Goal: Navigation & Orientation: Find specific page/section

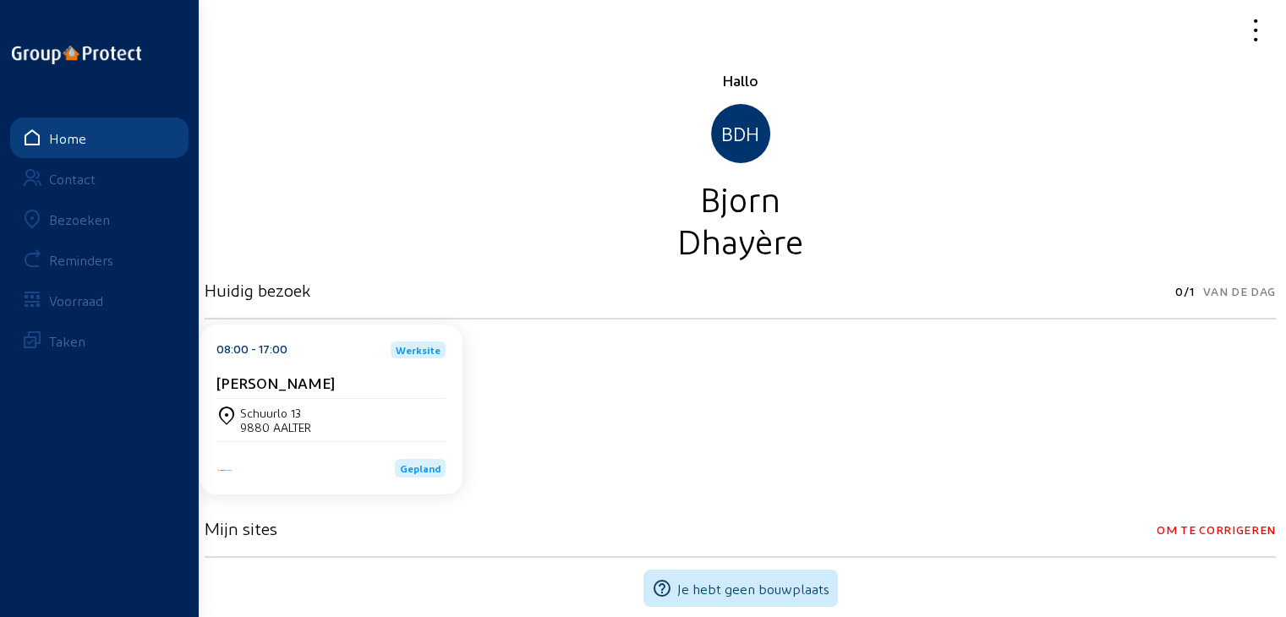
click at [57, 221] on div "Bezoeken" at bounding box center [79, 219] width 61 height 16
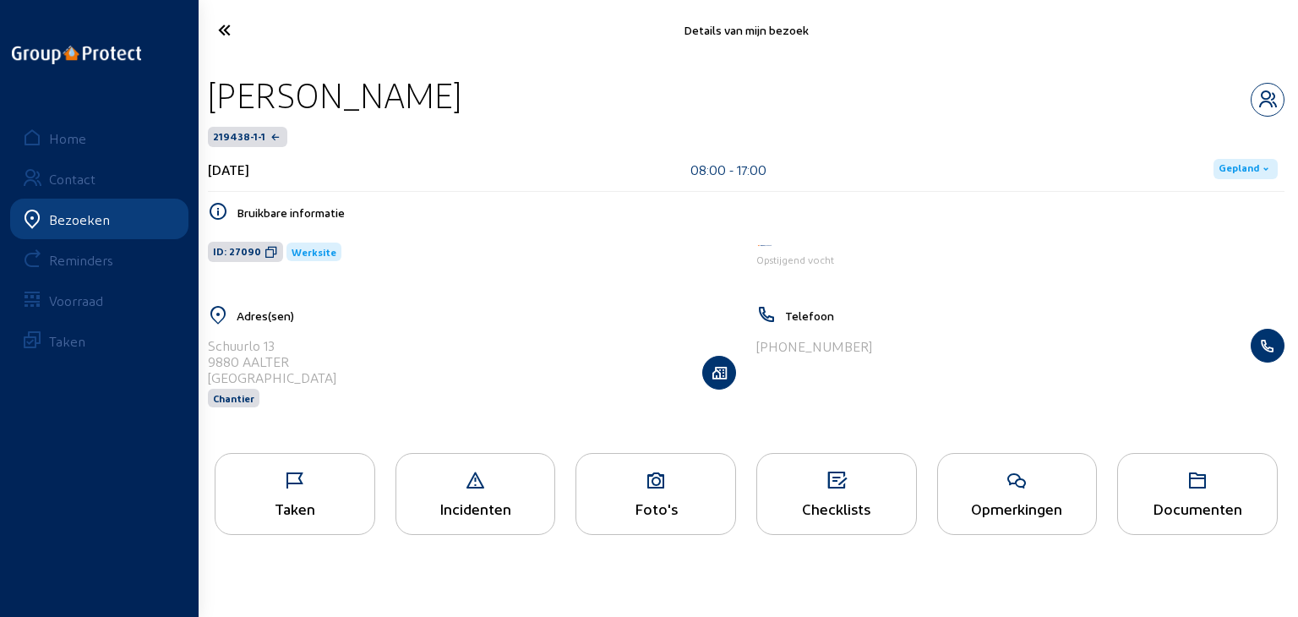
click at [1251, 168] on span "Gepland" at bounding box center [1239, 169] width 41 height 14
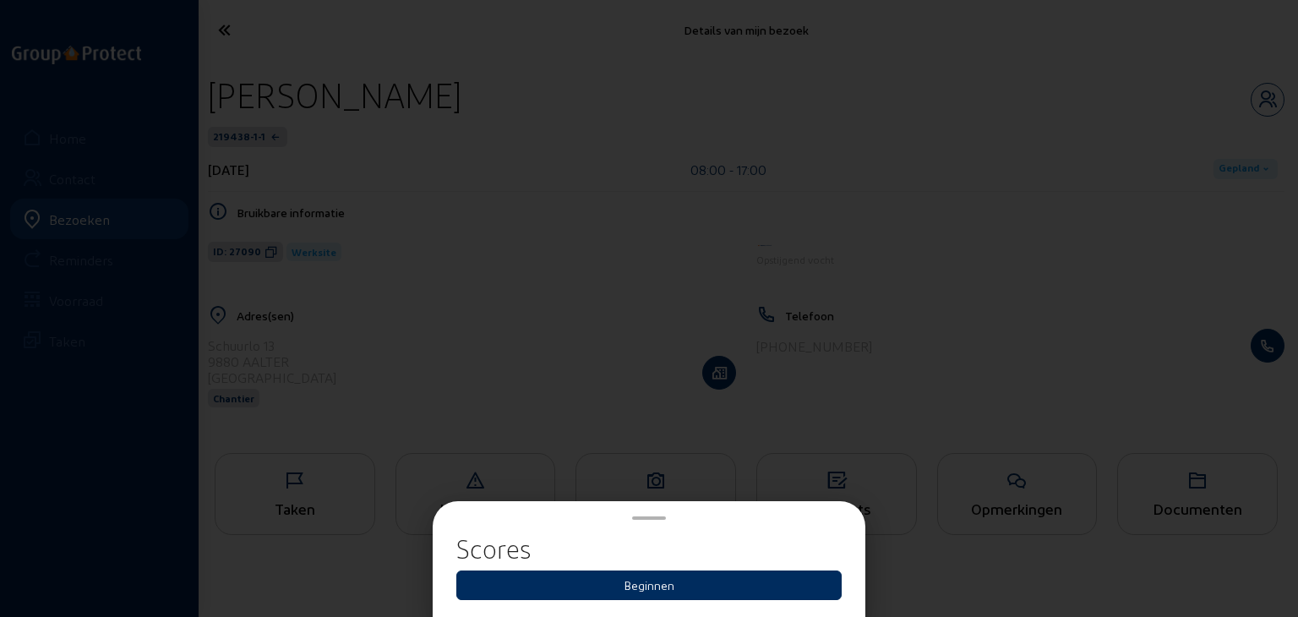
click at [741, 589] on button "Beginnen" at bounding box center [648, 586] width 385 height 30
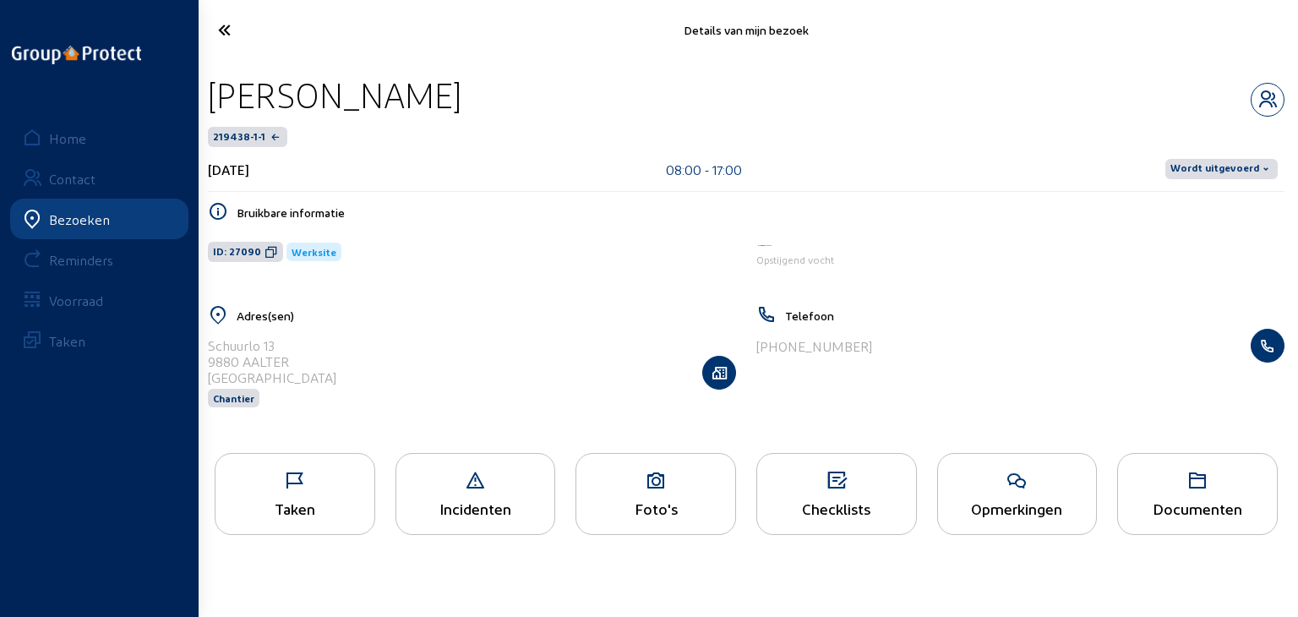
click at [76, 302] on div "Voorraad" at bounding box center [76, 300] width 54 height 16
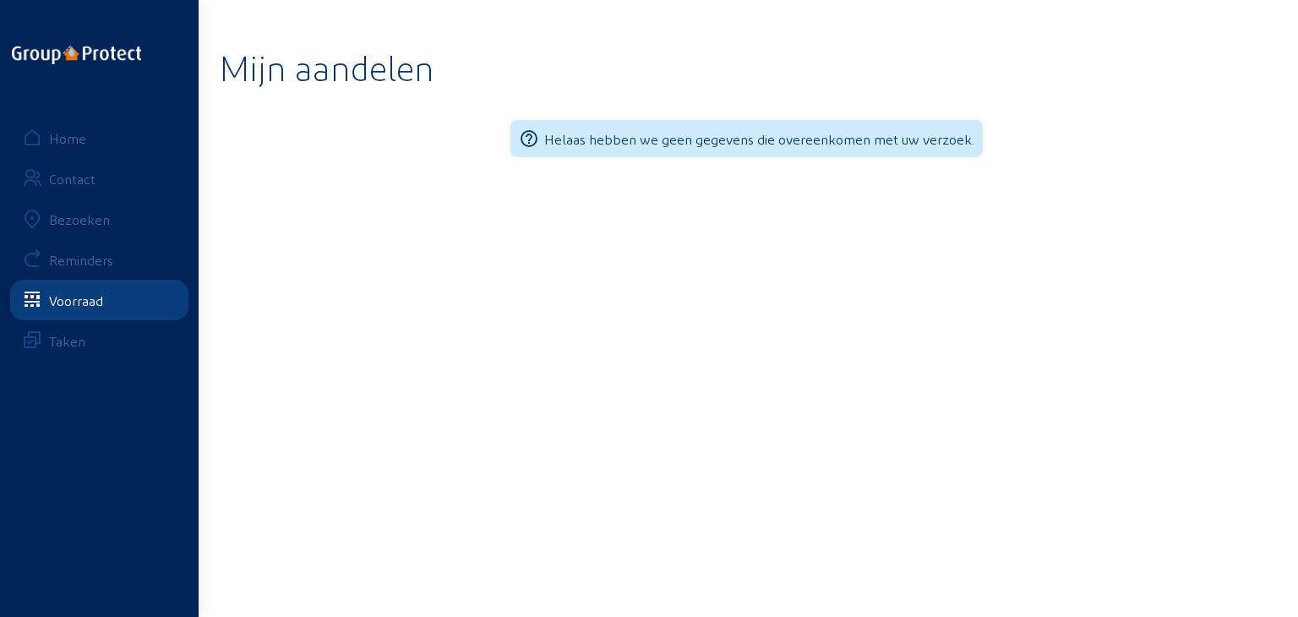
click at [95, 211] on div "Bezoeken" at bounding box center [79, 219] width 61 height 16
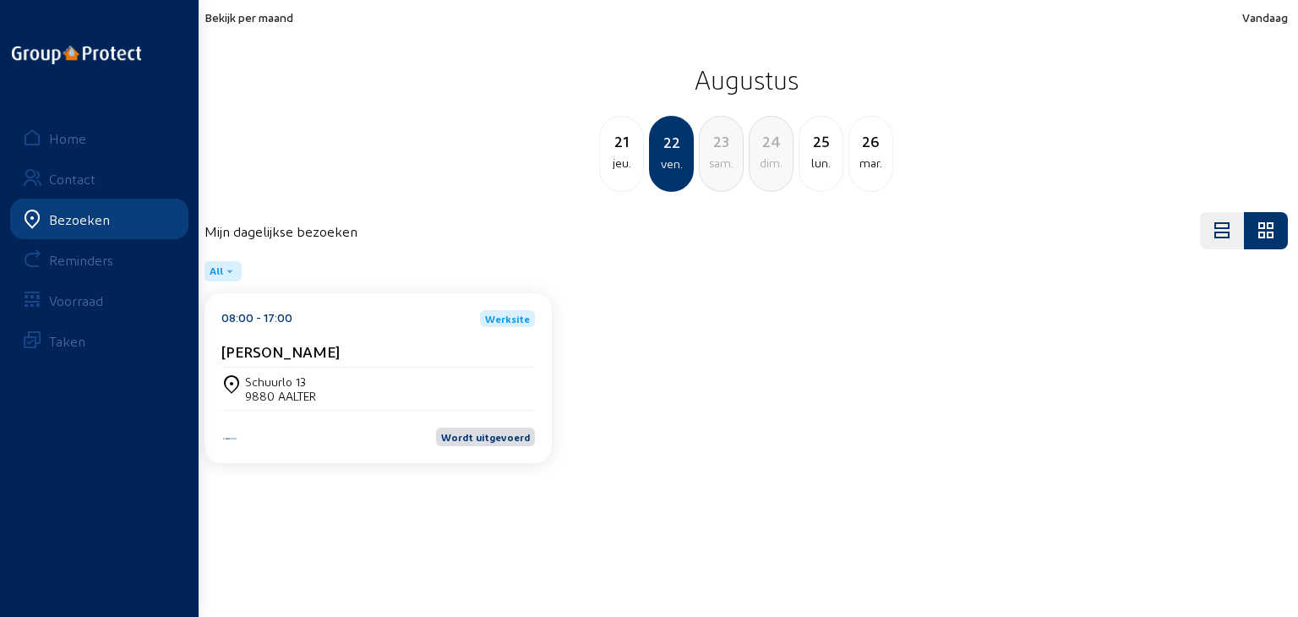
click at [240, 18] on span "Bekijk per maand" at bounding box center [249, 17] width 89 height 14
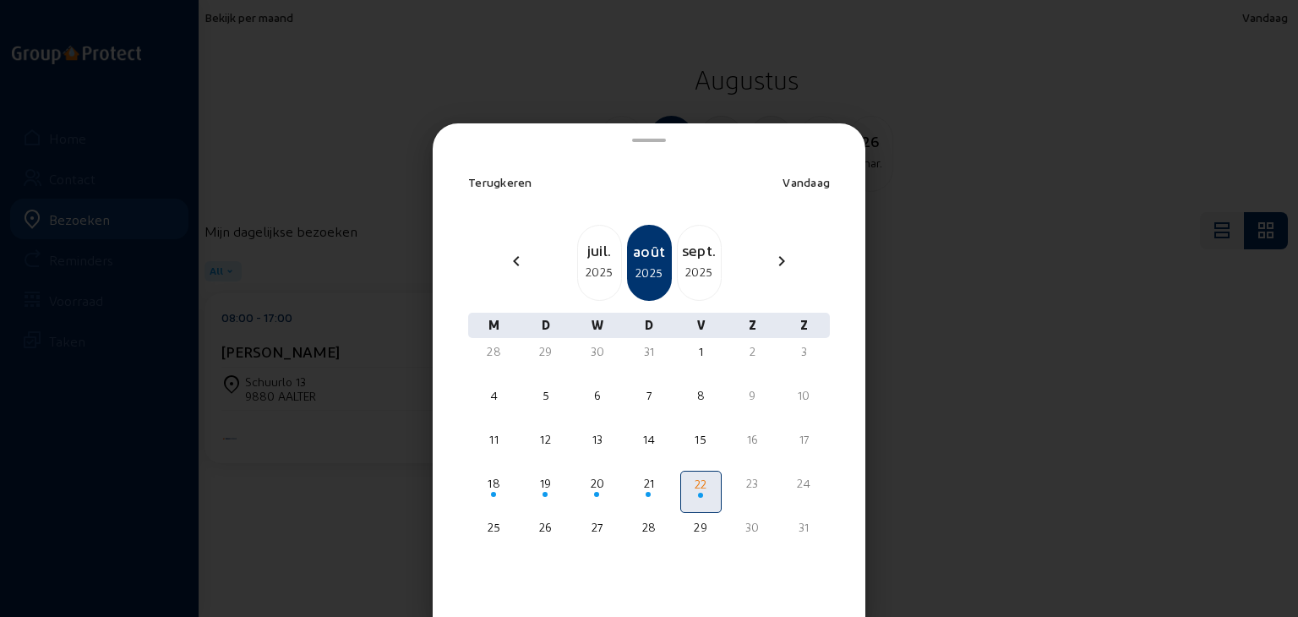
click at [772, 254] on mat-icon "chevron_right" at bounding box center [782, 261] width 20 height 20
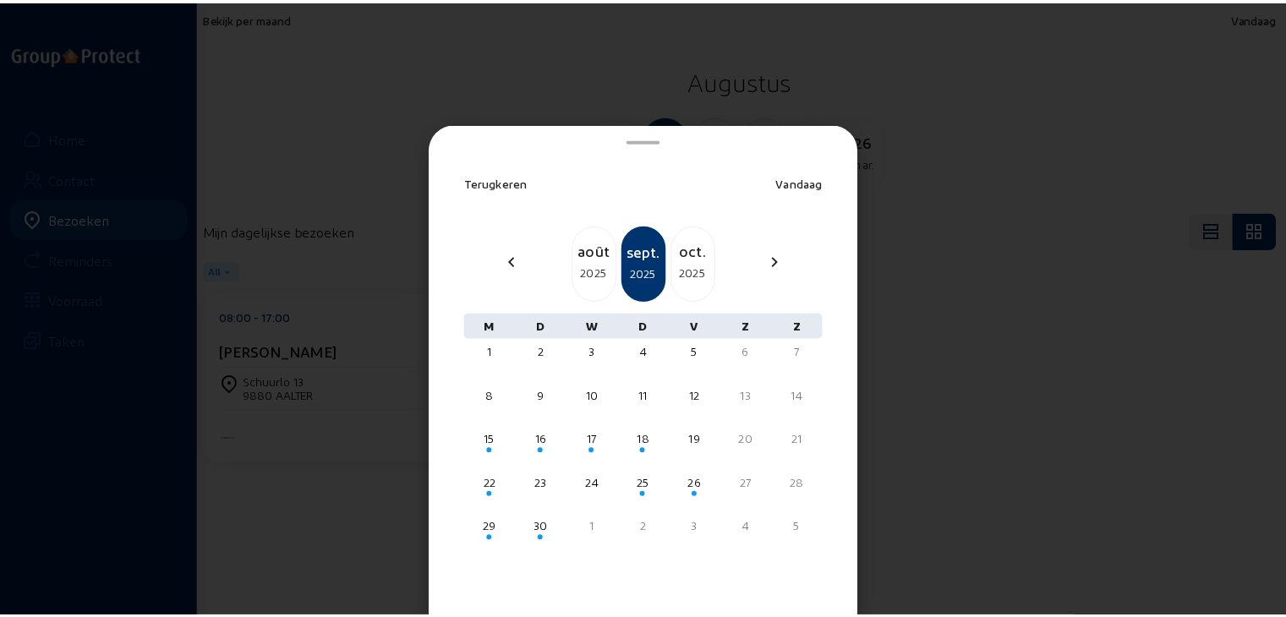
scroll to position [51, 0]
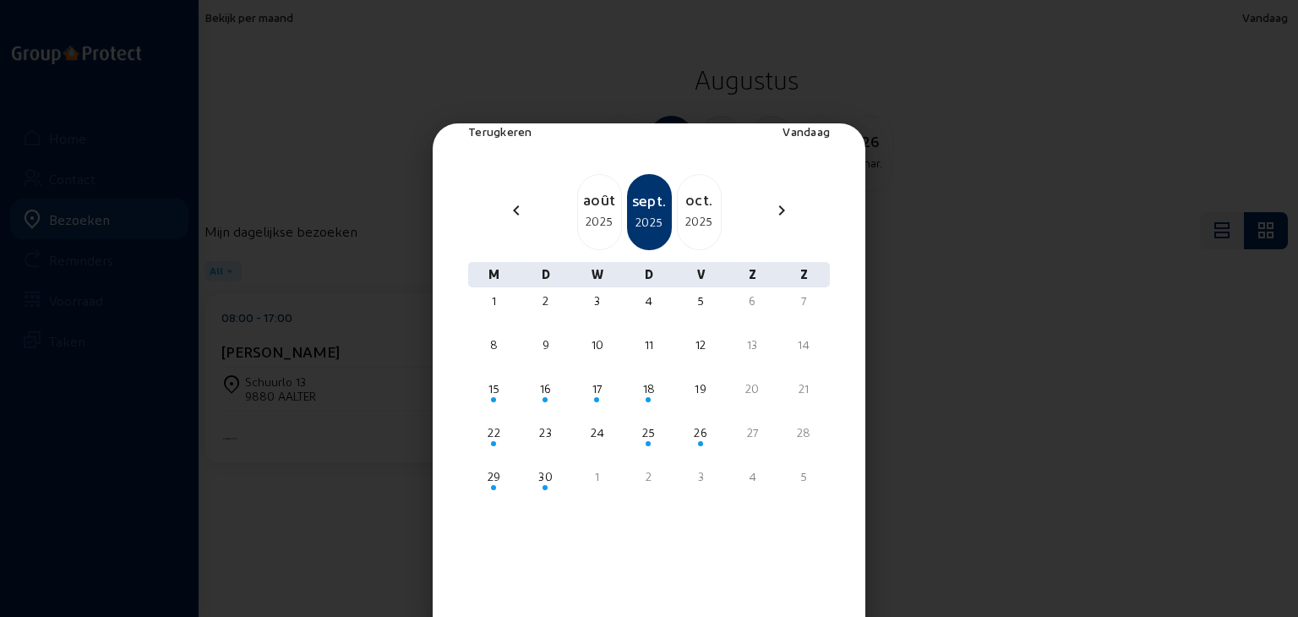
click at [686, 221] on div "2025" at bounding box center [699, 221] width 43 height 20
click at [695, 215] on div "2025" at bounding box center [699, 221] width 43 height 20
click at [605, 212] on div "2025" at bounding box center [599, 221] width 43 height 20
click at [496, 478] on div "29" at bounding box center [494, 476] width 38 height 17
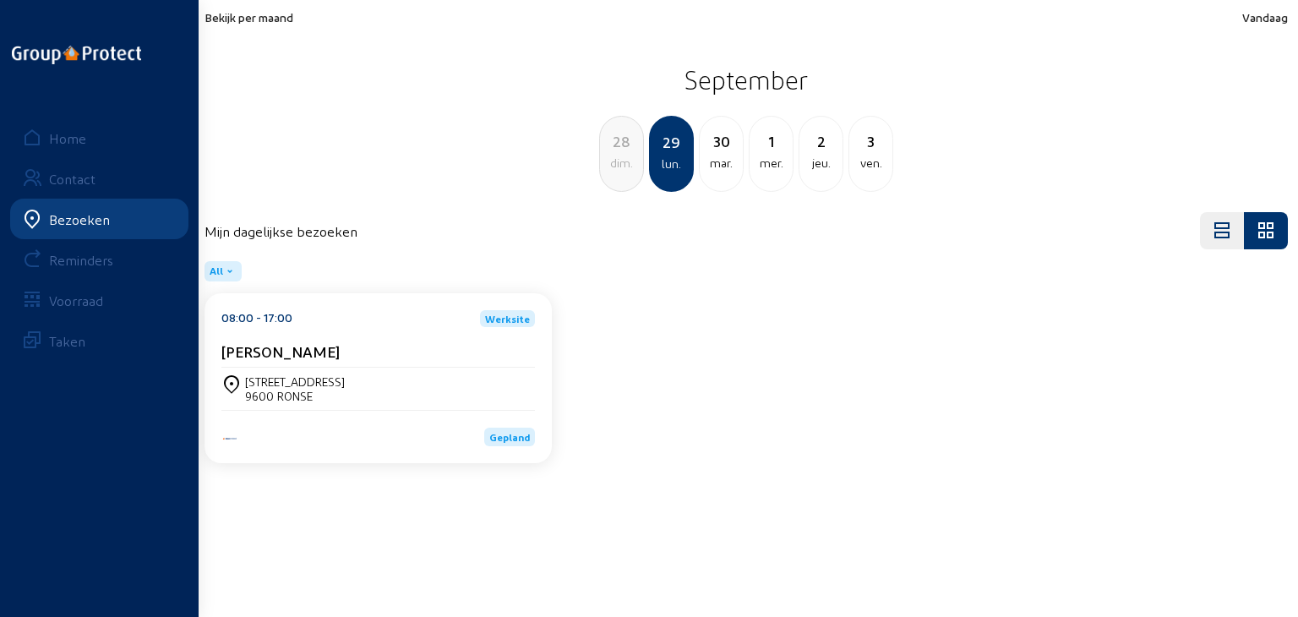
click at [359, 375] on div "[STREET_ADDRESS]" at bounding box center [378, 388] width 314 height 29
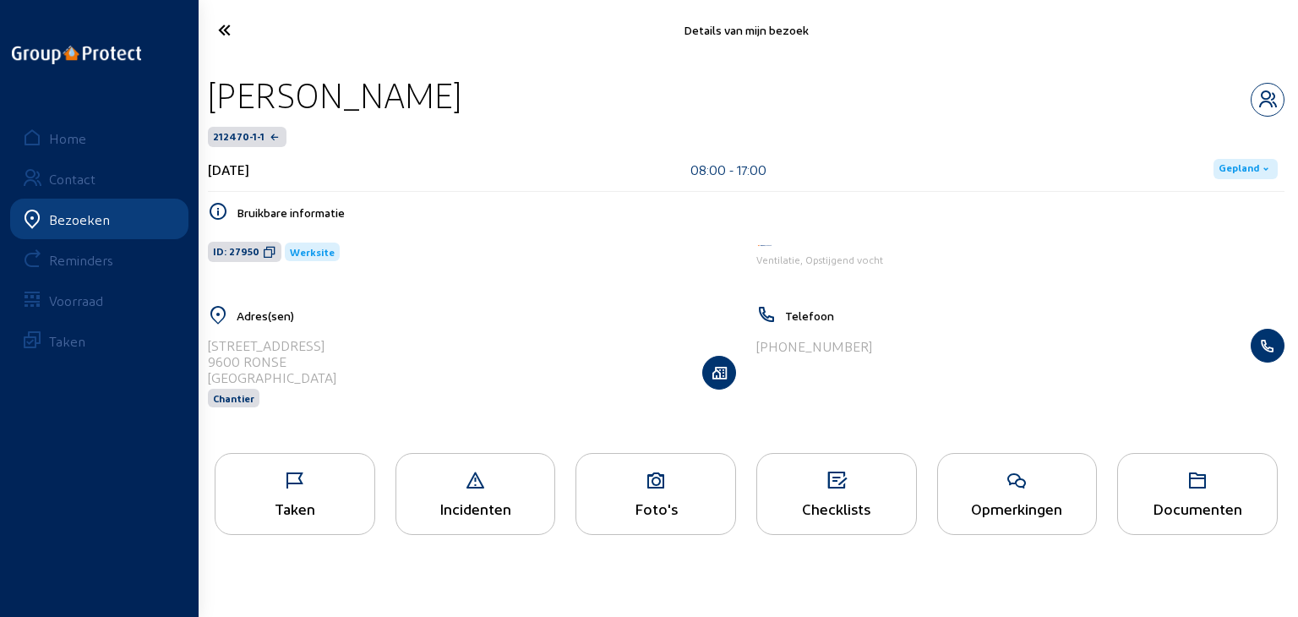
click at [292, 501] on div "Taken" at bounding box center [295, 509] width 159 height 18
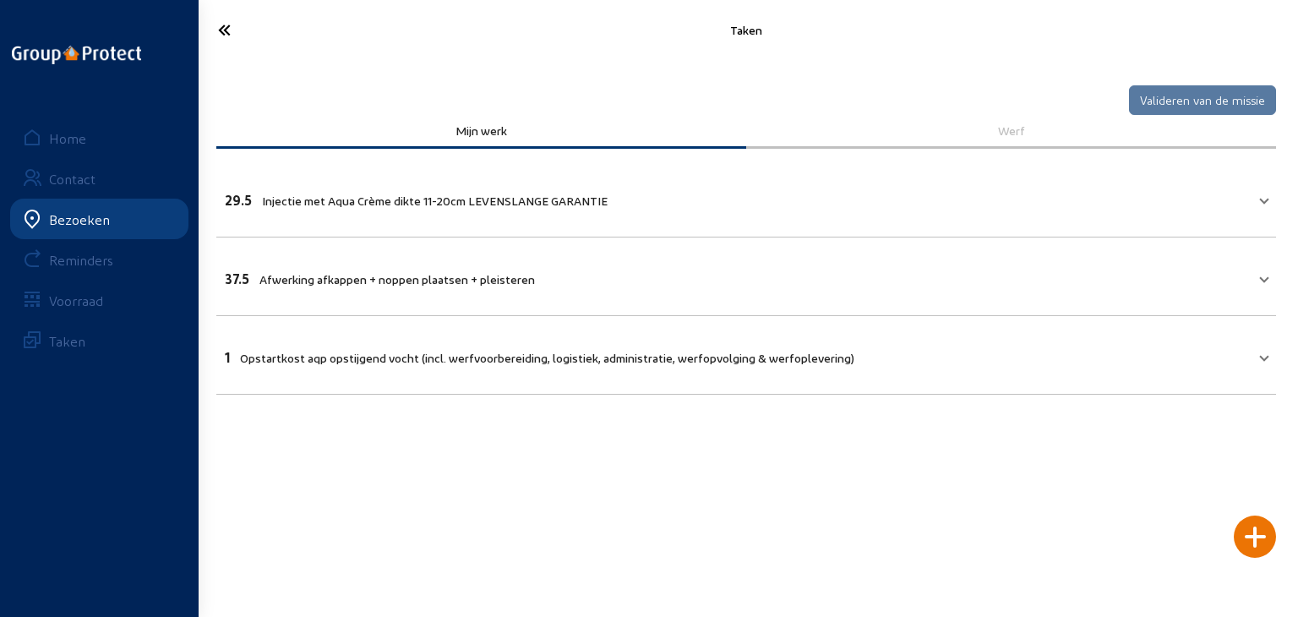
click at [227, 28] on icon at bounding box center [287, 30] width 154 height 30
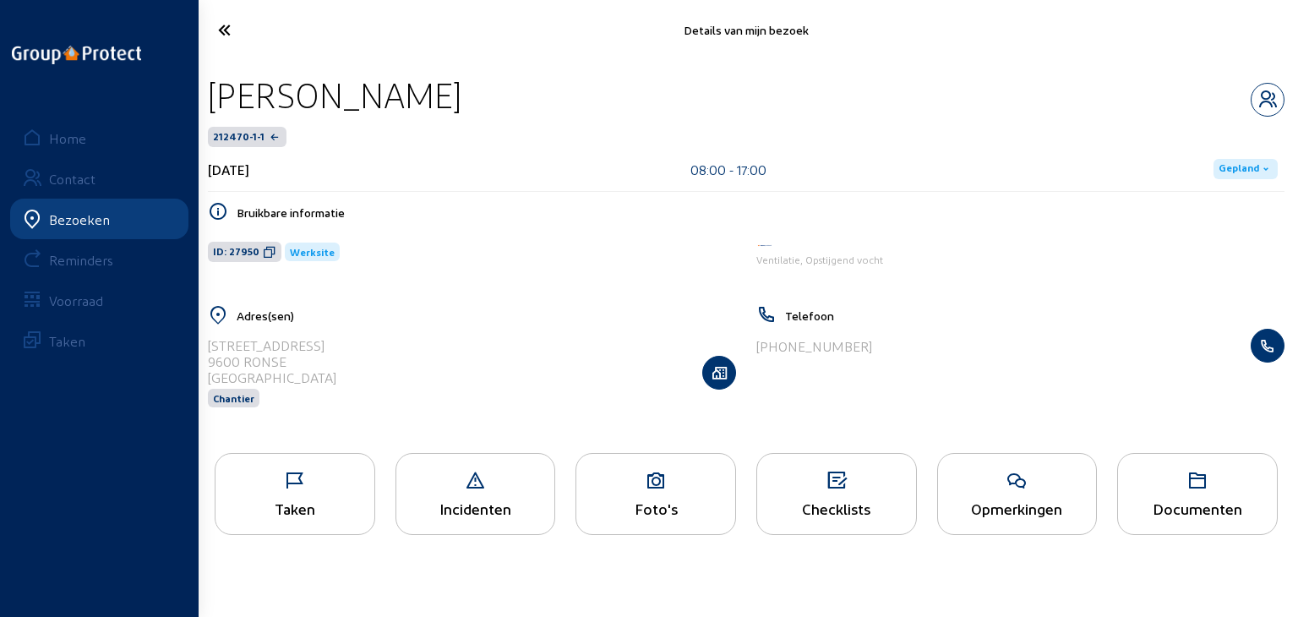
click at [657, 489] on icon at bounding box center [655, 481] width 159 height 20
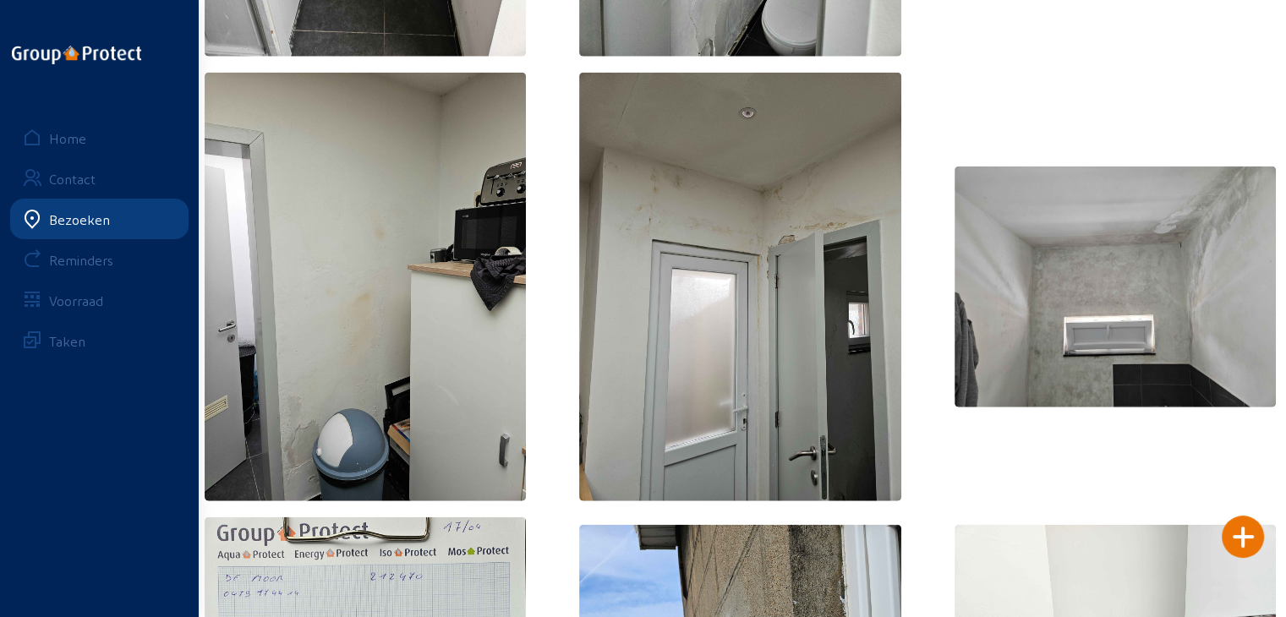
scroll to position [4057, 0]
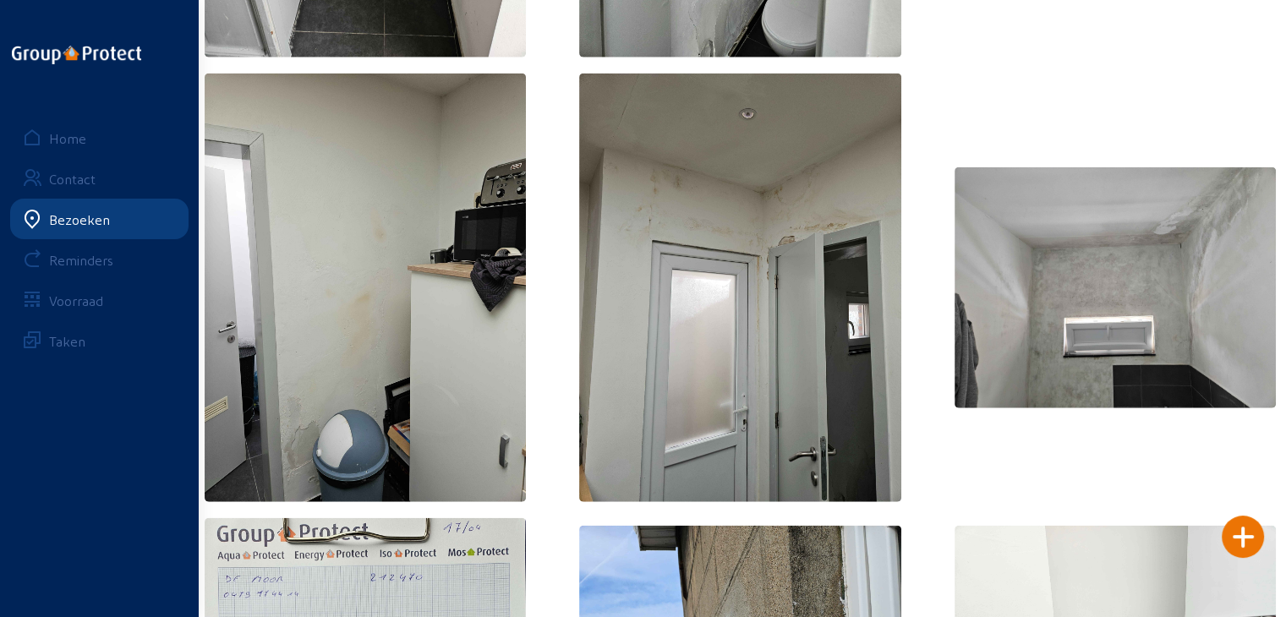
click at [74, 217] on div "Bezoeken" at bounding box center [79, 219] width 61 height 16
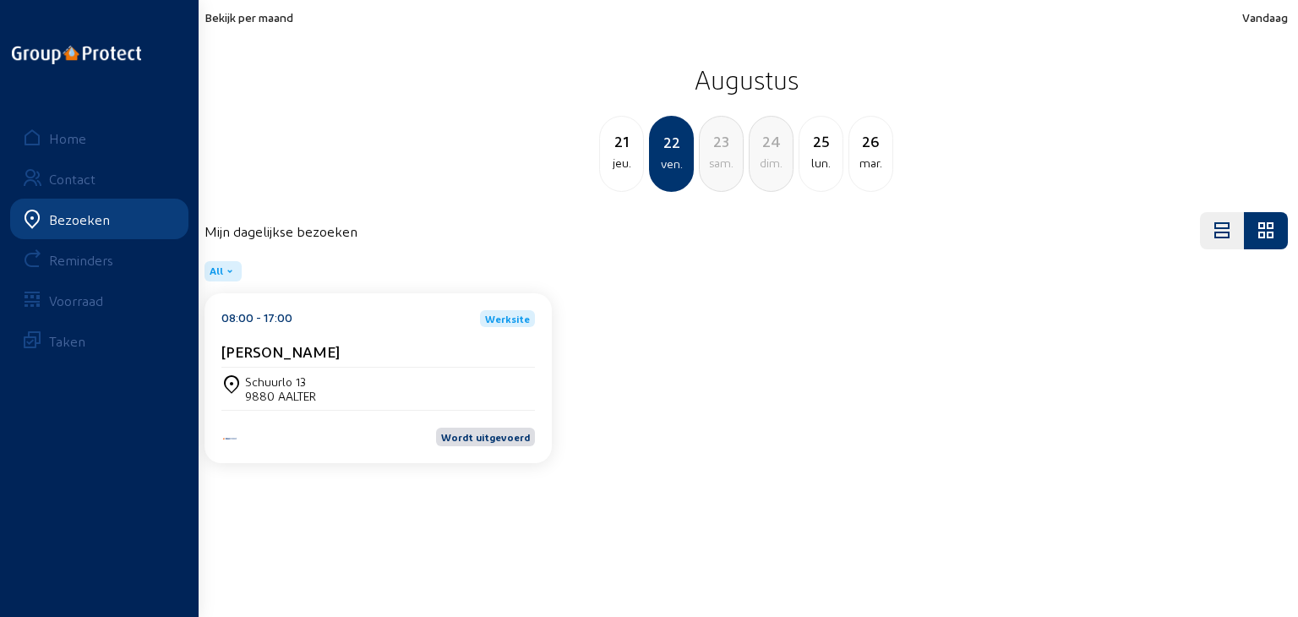
click at [314, 336] on div "08:00 - 17:00 Werksite [PERSON_NAME]" at bounding box center [378, 338] width 314 height 57
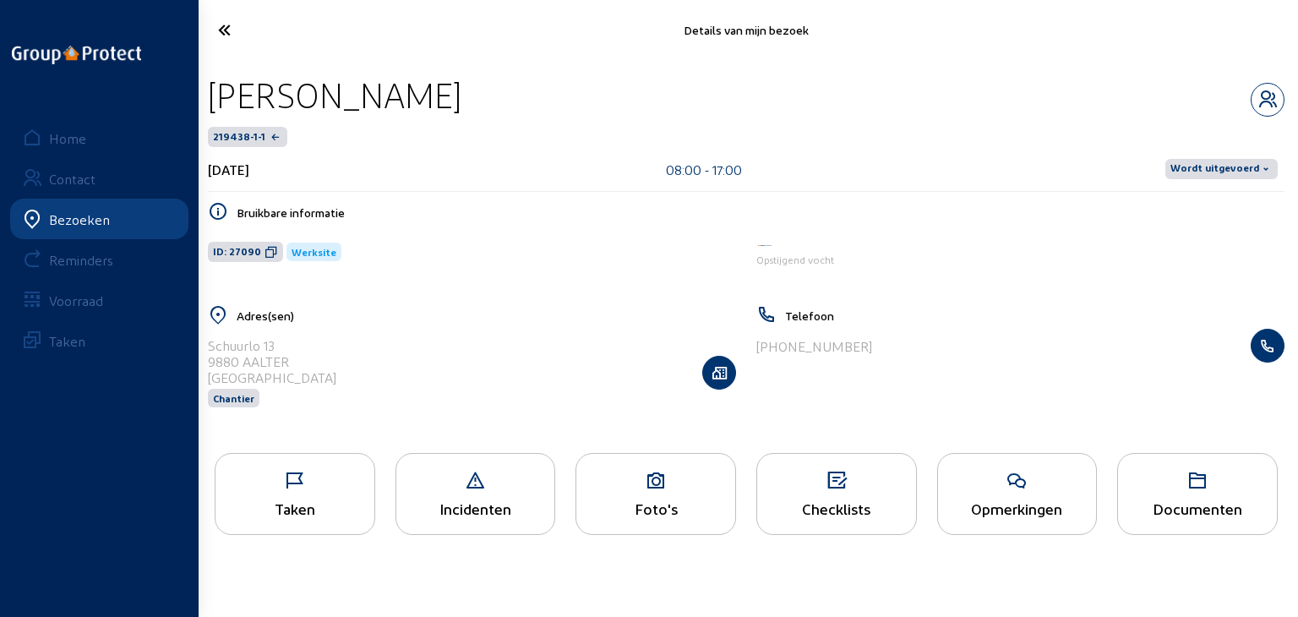
click at [636, 500] on div "Foto's" at bounding box center [655, 509] width 159 height 18
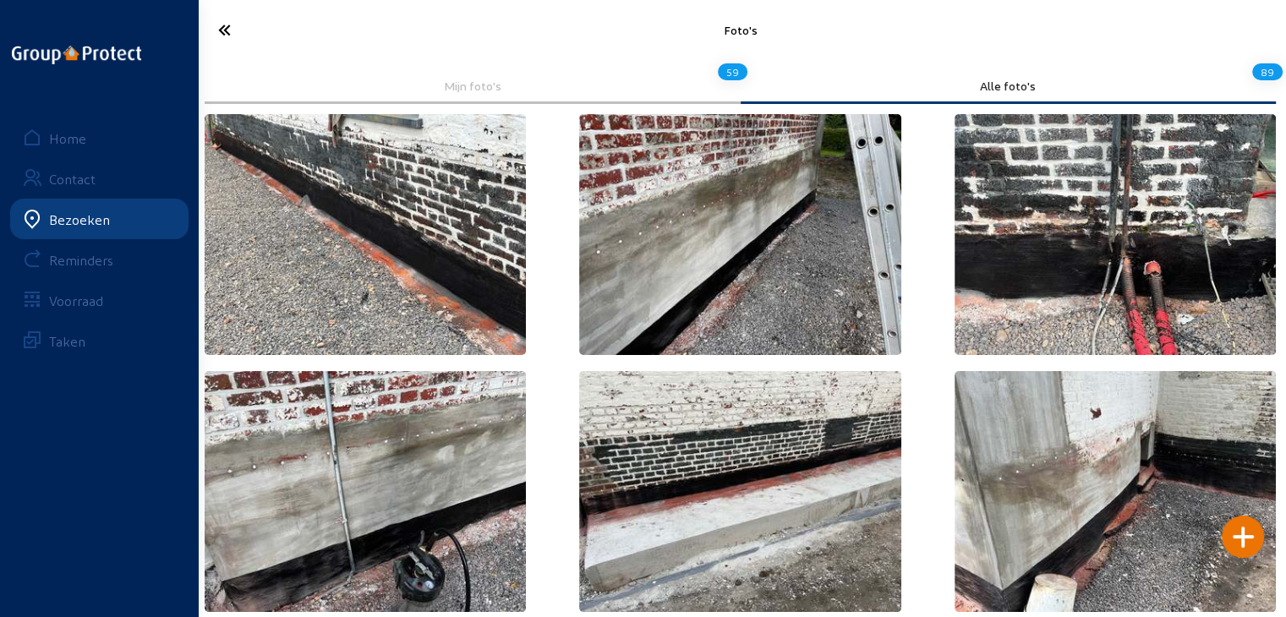
click at [77, 211] on div "Bezoeken" at bounding box center [79, 219] width 61 height 16
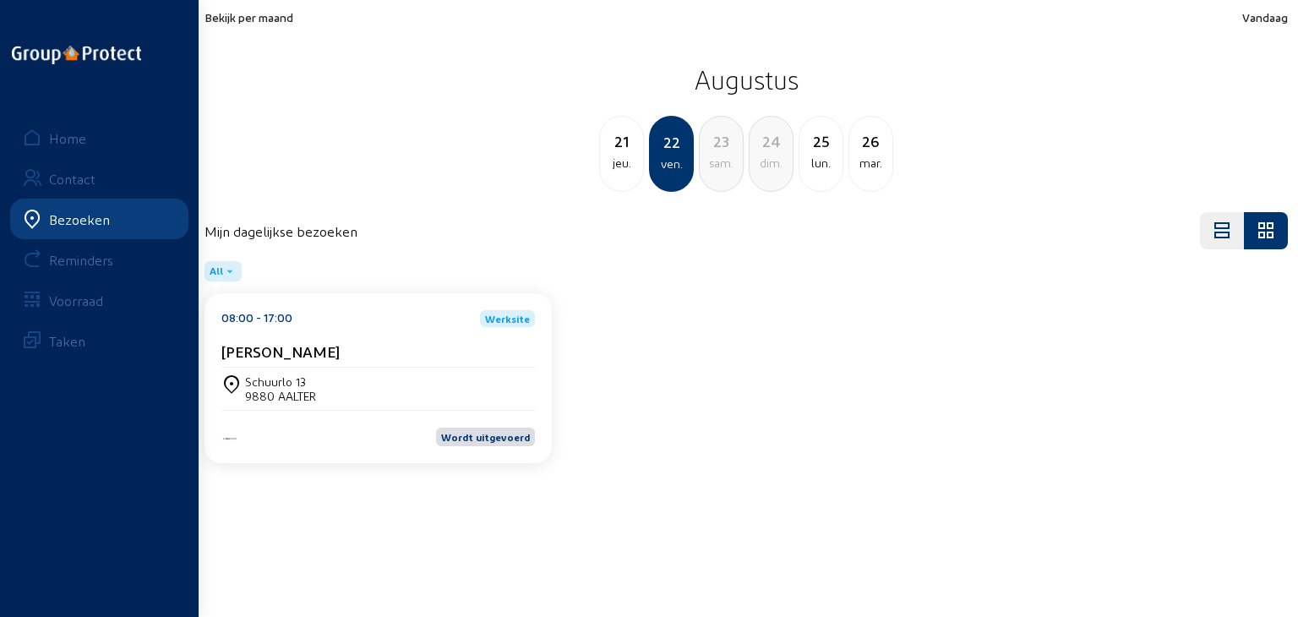
click at [265, 21] on span "Bekijk per maand" at bounding box center [249, 17] width 89 height 14
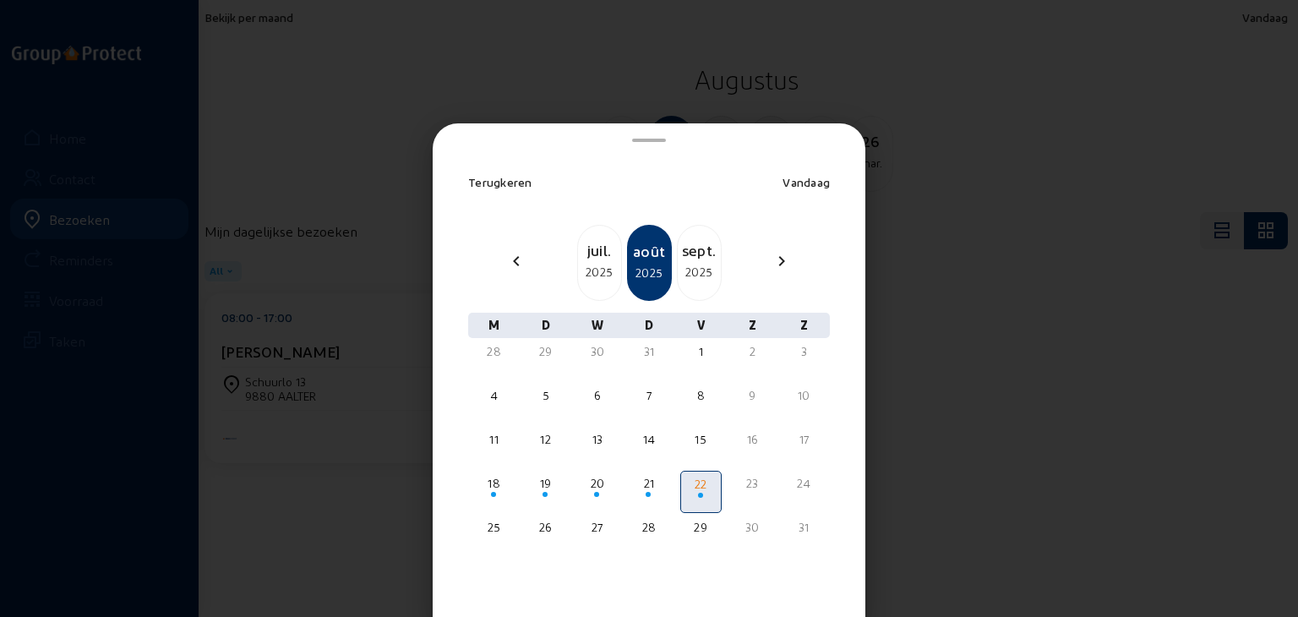
click at [772, 259] on mat-icon "chevron_right" at bounding box center [782, 261] width 20 height 20
click at [779, 258] on mat-icon "chevron_right" at bounding box center [782, 261] width 20 height 20
click at [509, 259] on mat-icon "chevron_left" at bounding box center [516, 261] width 20 height 20
click at [589, 360] on div at bounding box center [597, 363] width 38 height 6
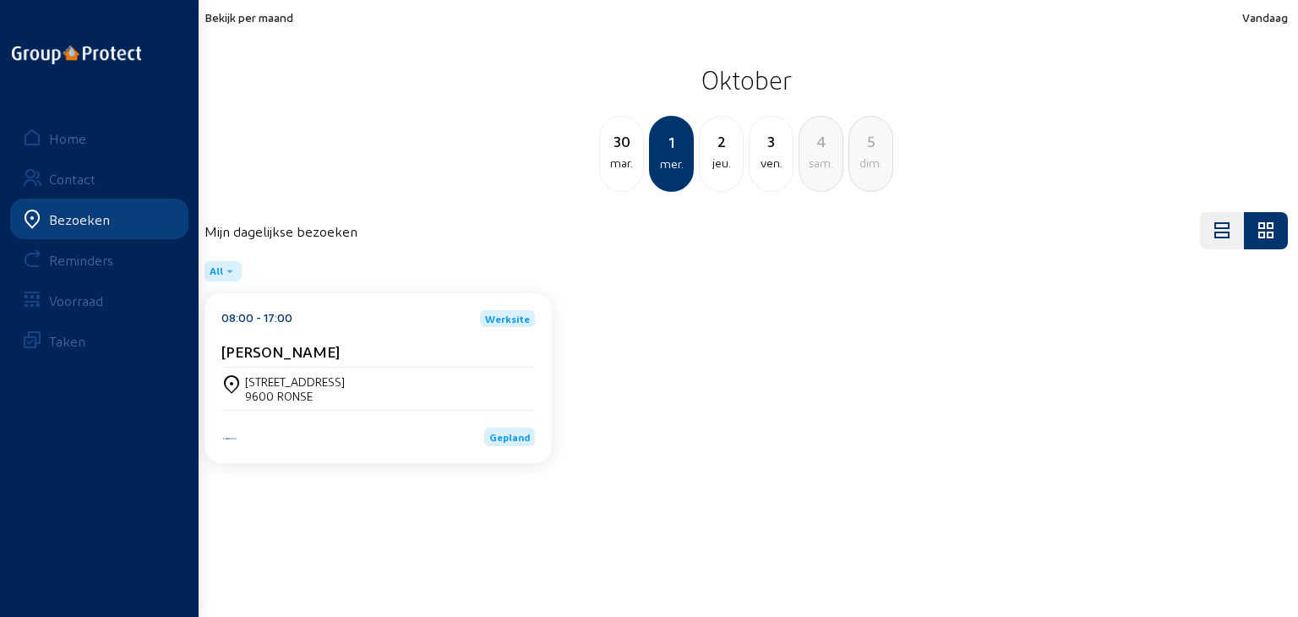
click at [363, 386] on div "[STREET_ADDRESS]" at bounding box center [378, 388] width 314 height 29
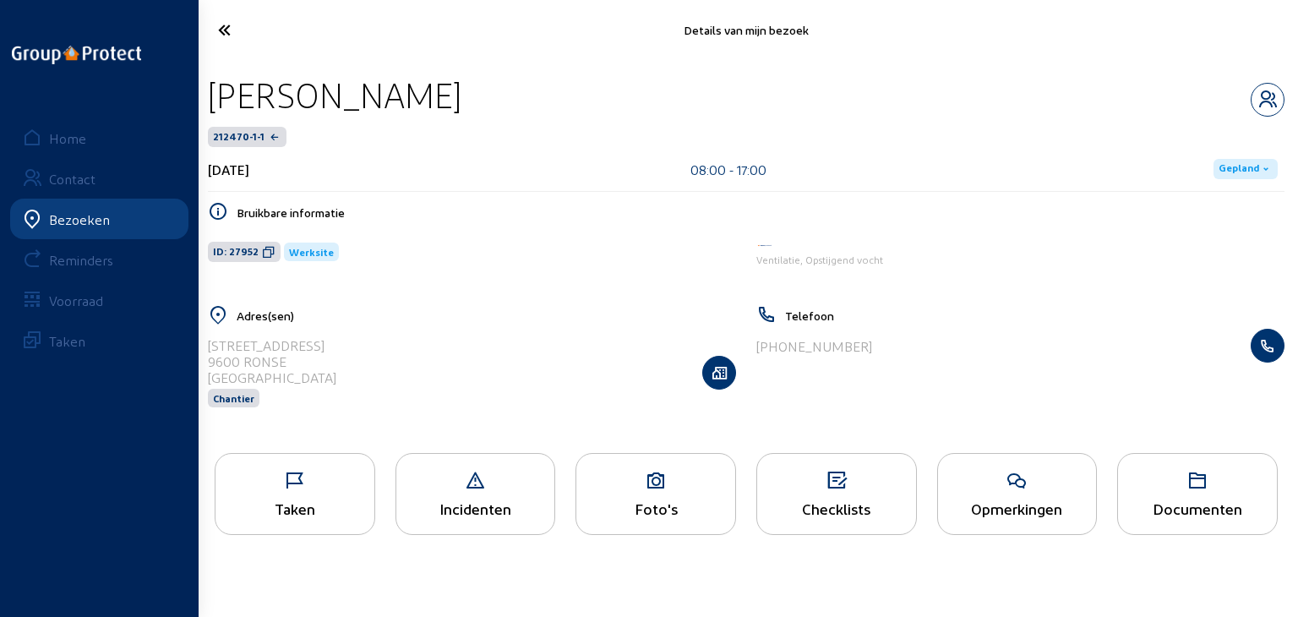
click at [663, 481] on icon at bounding box center [655, 481] width 159 height 20
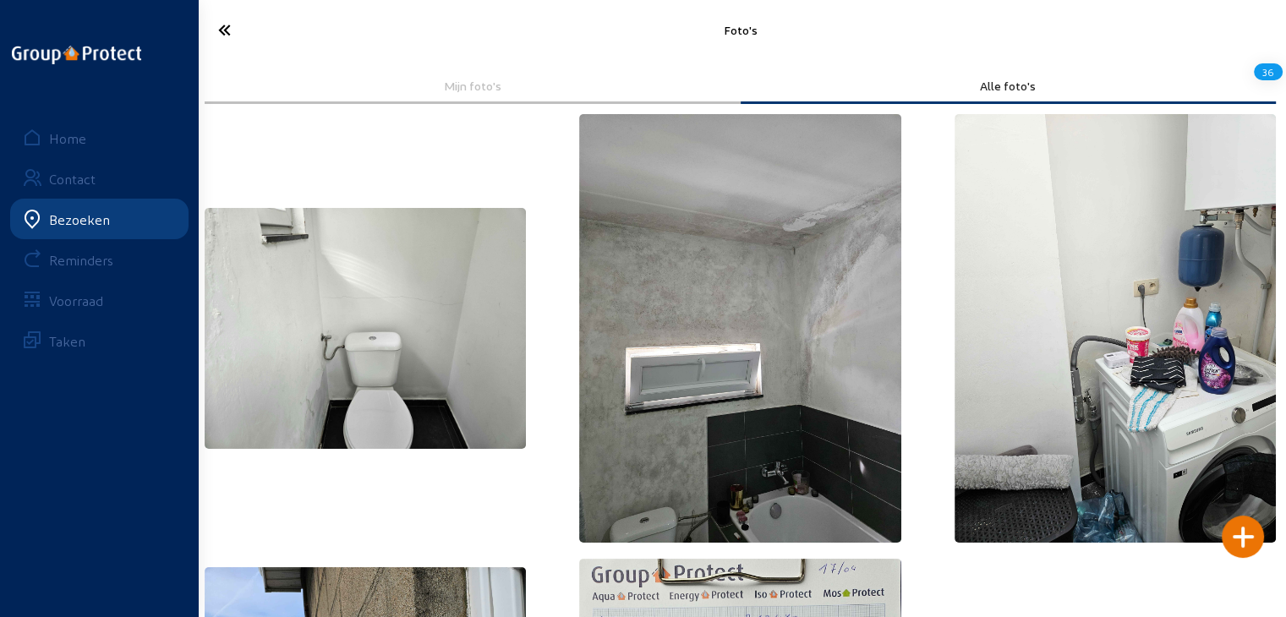
click at [61, 211] on div "Bezoeken" at bounding box center [79, 219] width 61 height 16
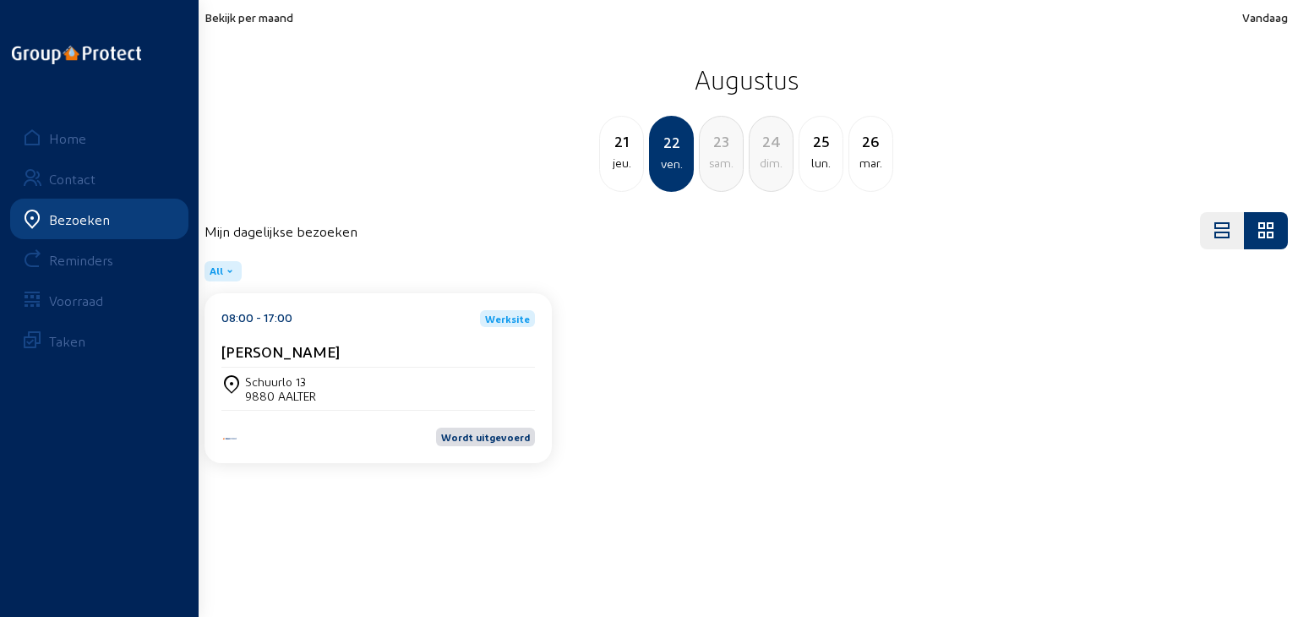
click at [239, 18] on span "Bekijk per maand" at bounding box center [249, 17] width 89 height 14
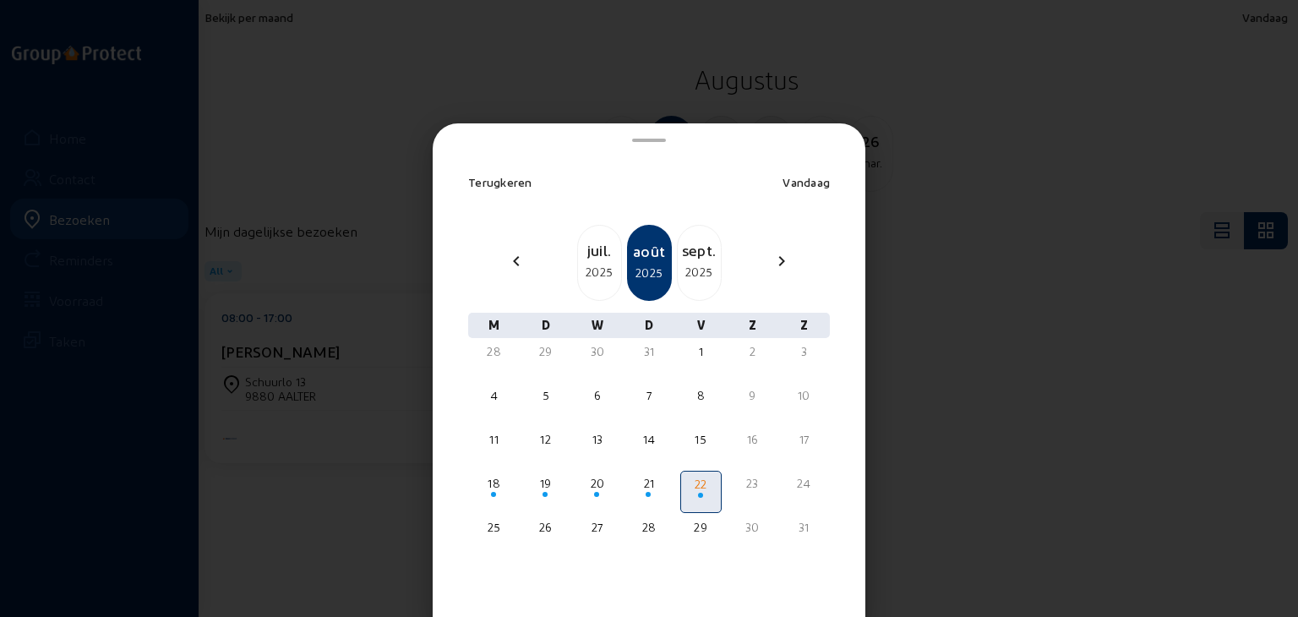
click at [702, 250] on div "sept." at bounding box center [699, 250] width 43 height 24
click at [592, 445] on div "17" at bounding box center [597, 439] width 38 height 17
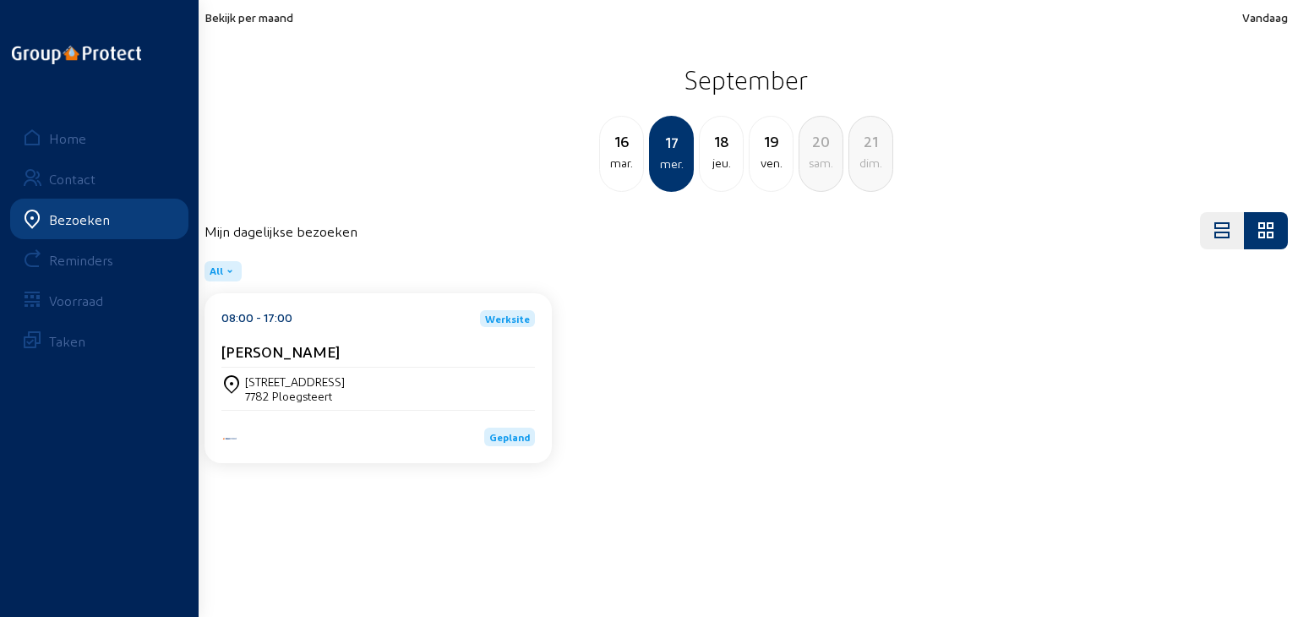
click at [336, 352] on div "[PERSON_NAME]" at bounding box center [378, 351] width 314 height 18
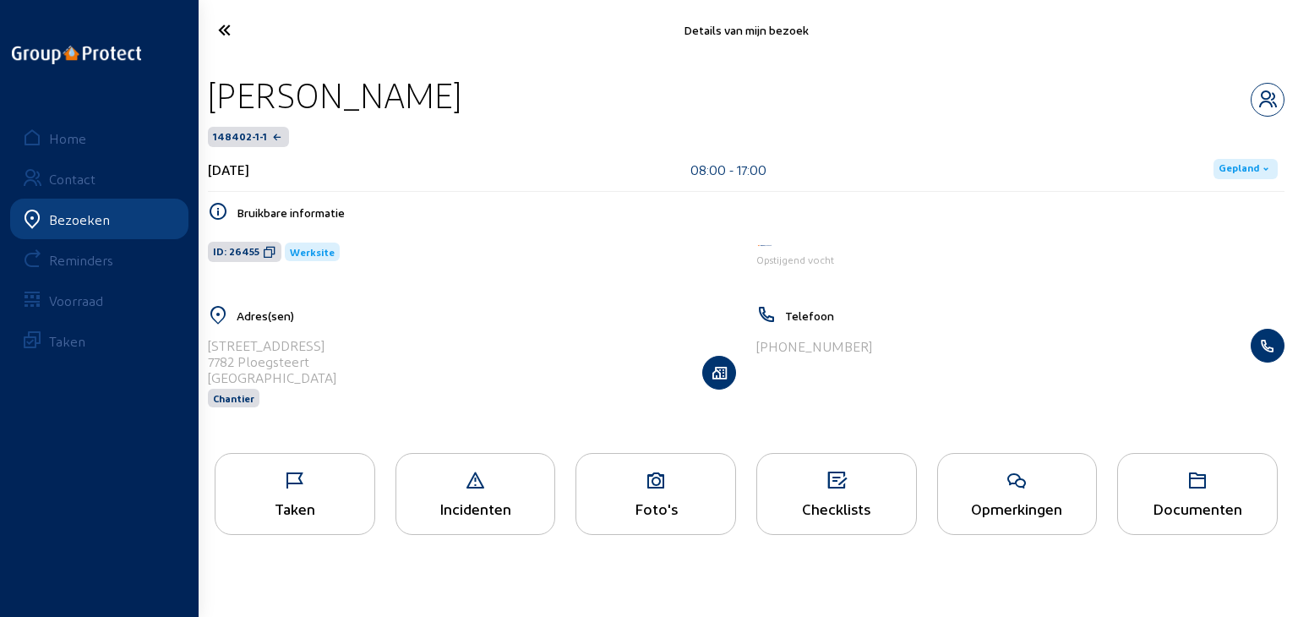
click at [299, 505] on div "Taken" at bounding box center [295, 509] width 159 height 18
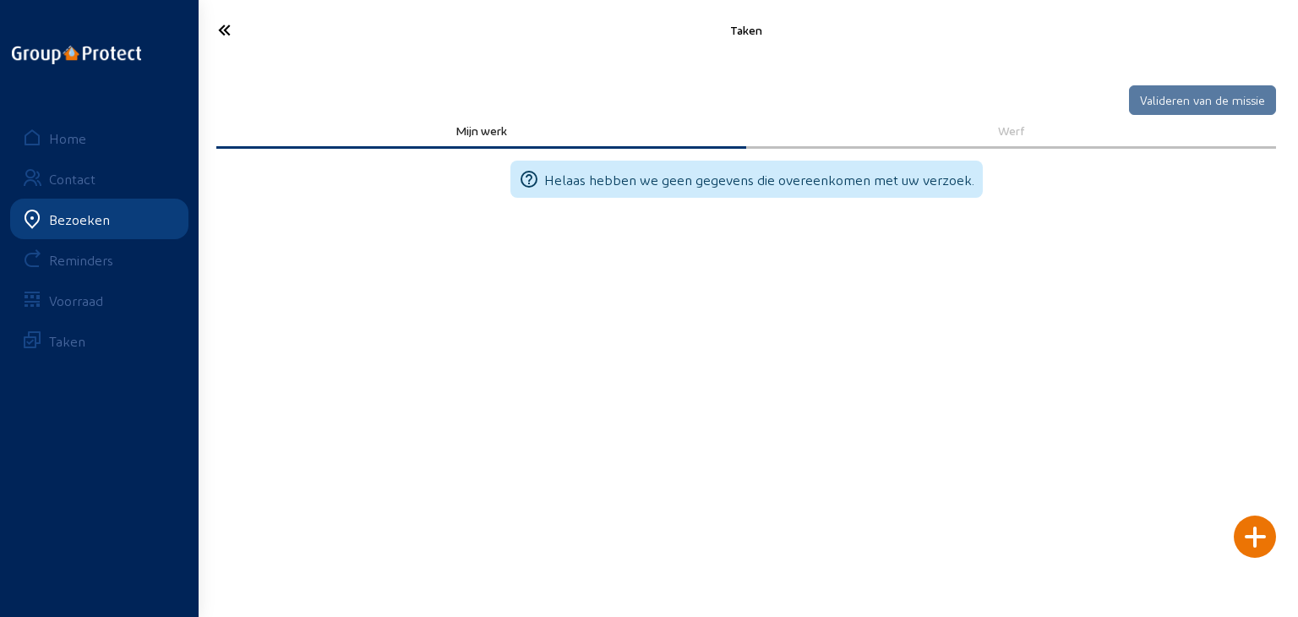
click at [81, 223] on div "Bezoeken" at bounding box center [79, 219] width 61 height 16
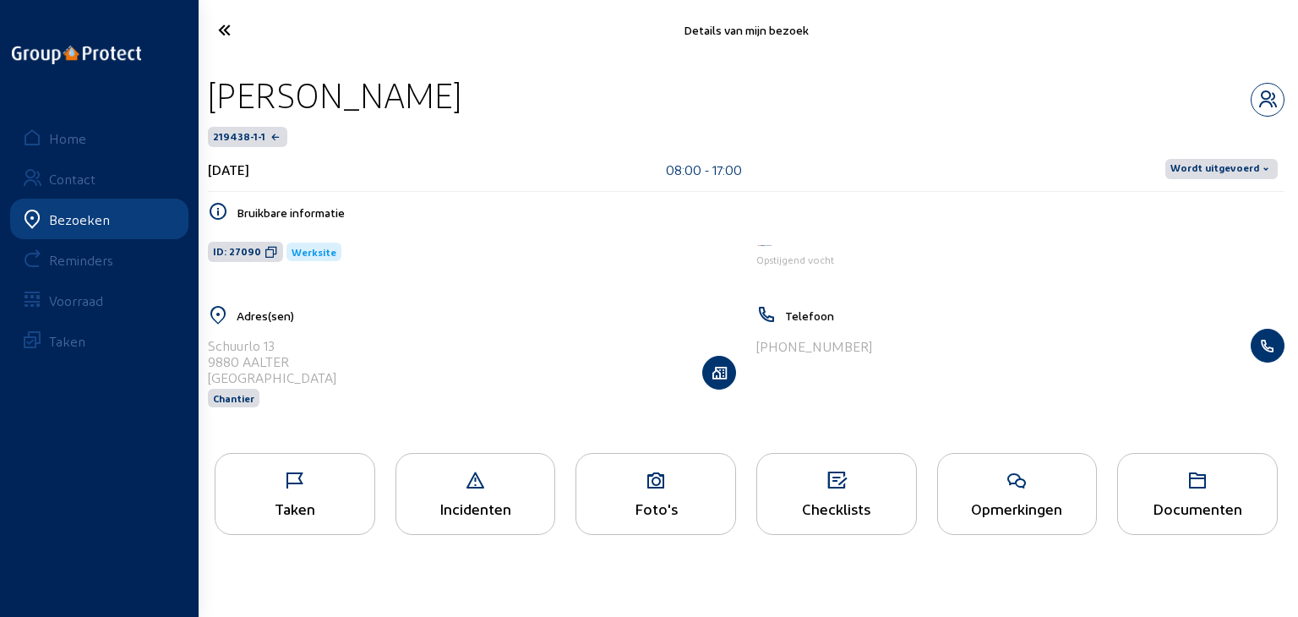
click at [82, 214] on div "Bezoeken" at bounding box center [79, 219] width 61 height 16
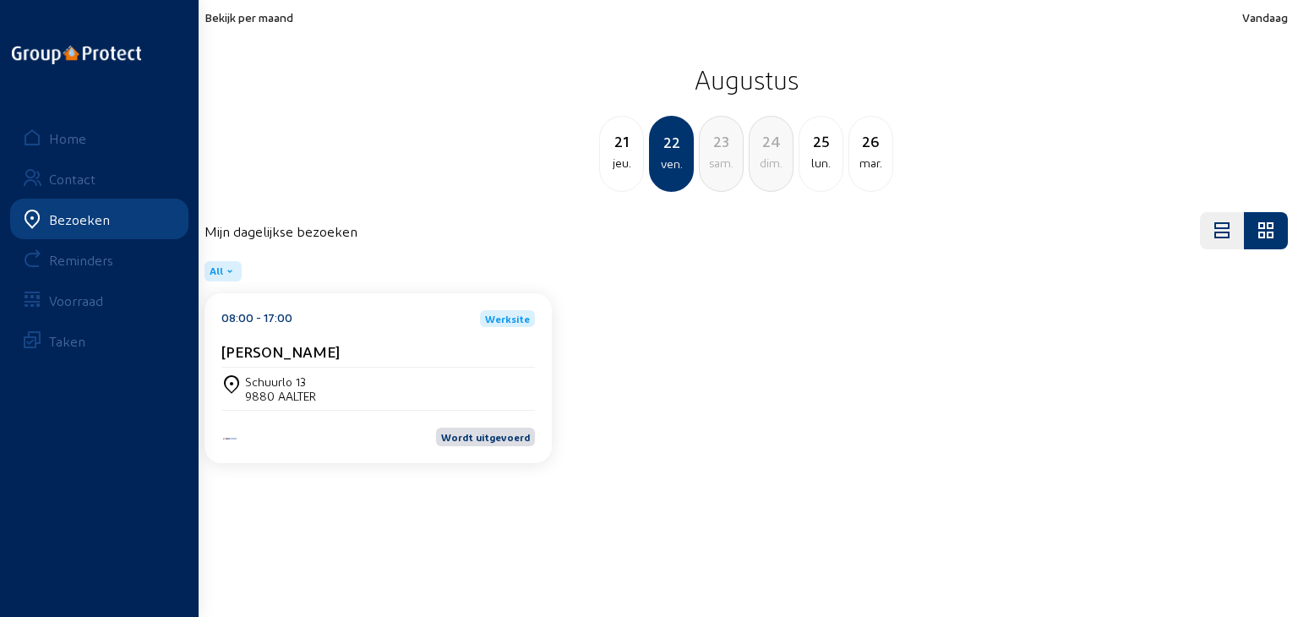
click at [236, 14] on span "Bekijk per maand" at bounding box center [249, 17] width 89 height 14
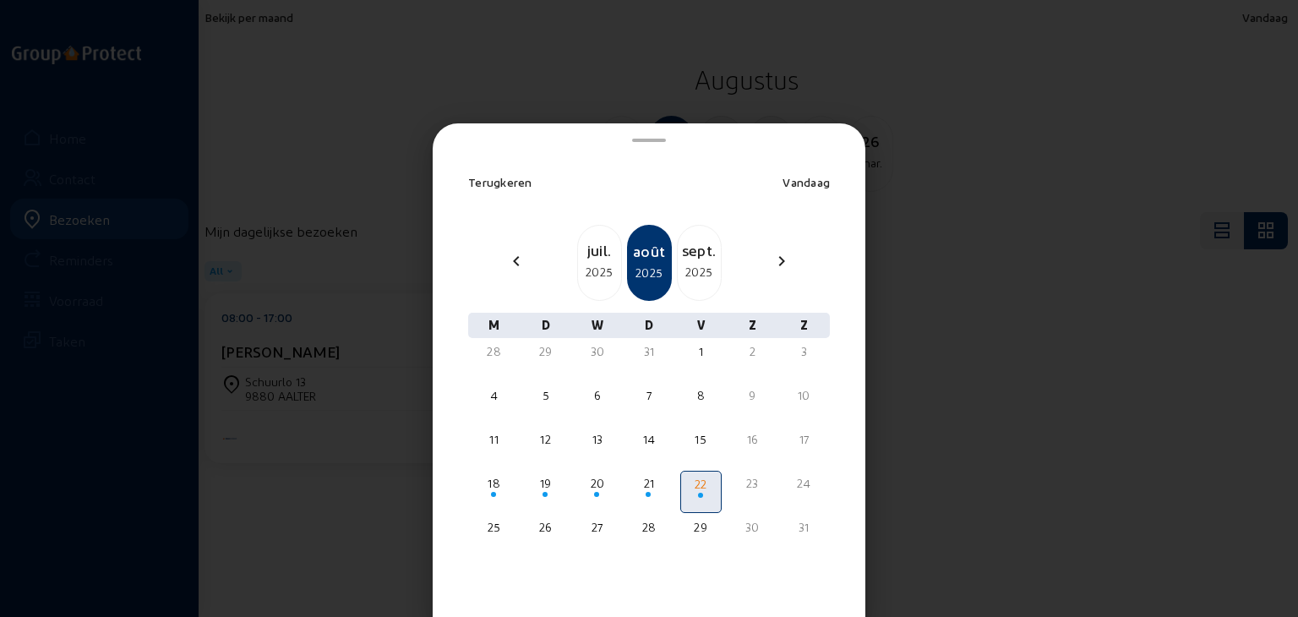
click at [691, 252] on div "sept." at bounding box center [699, 250] width 43 height 24
click at [494, 446] on div "15" at bounding box center [494, 439] width 38 height 17
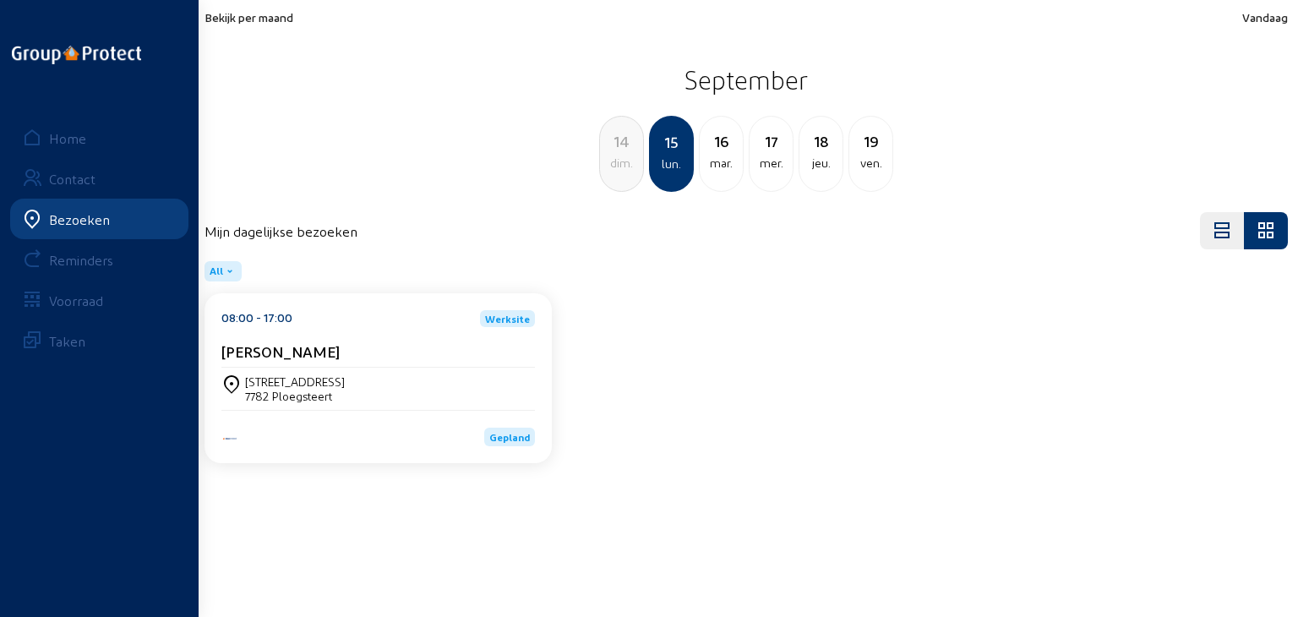
click at [353, 395] on div "[STREET_ADDRESS]" at bounding box center [378, 388] width 314 height 29
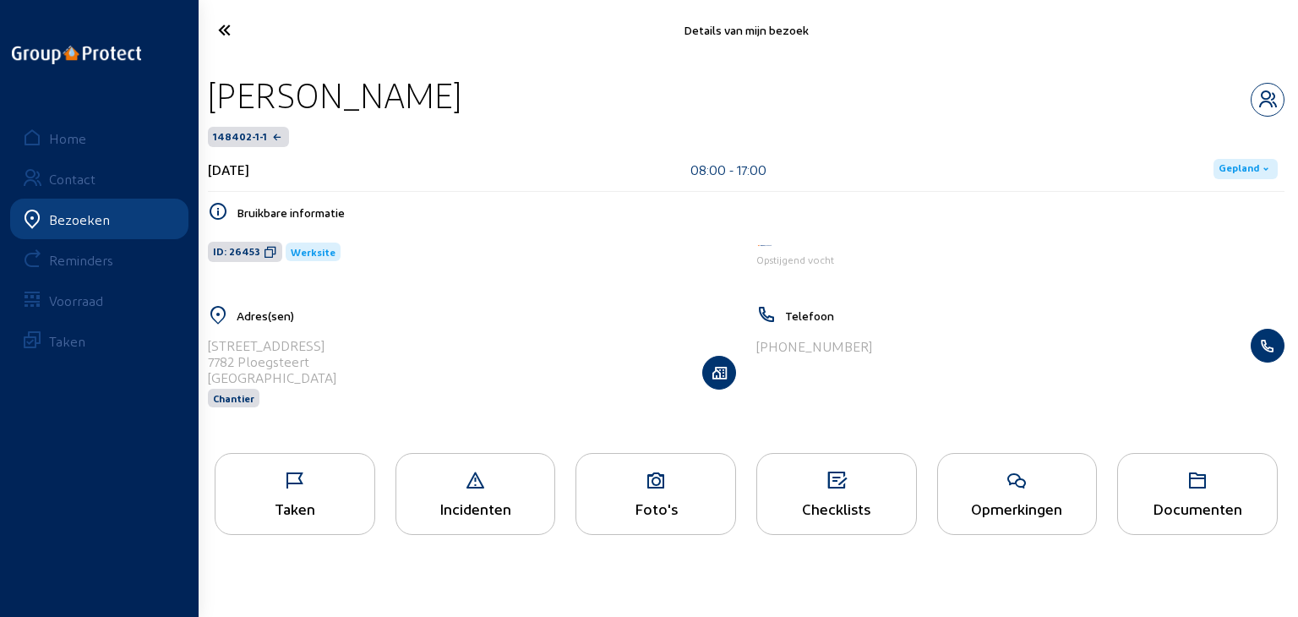
click at [646, 493] on div "Foto's" at bounding box center [656, 494] width 161 height 82
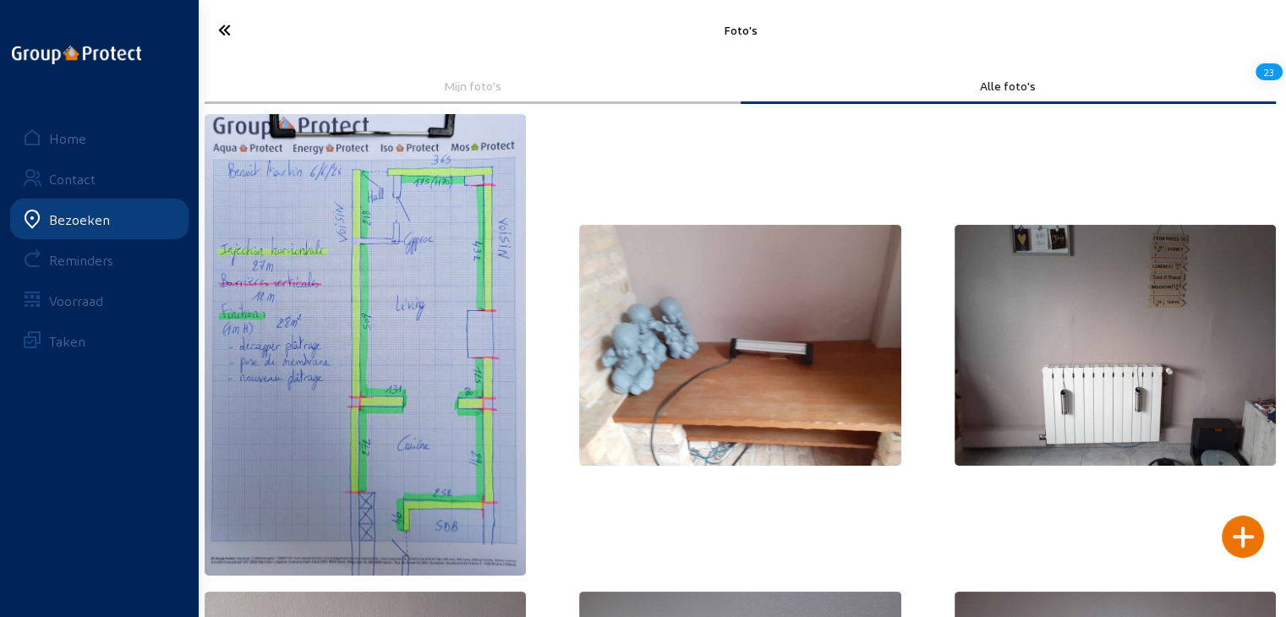
click at [223, 38] on icon at bounding box center [285, 30] width 151 height 30
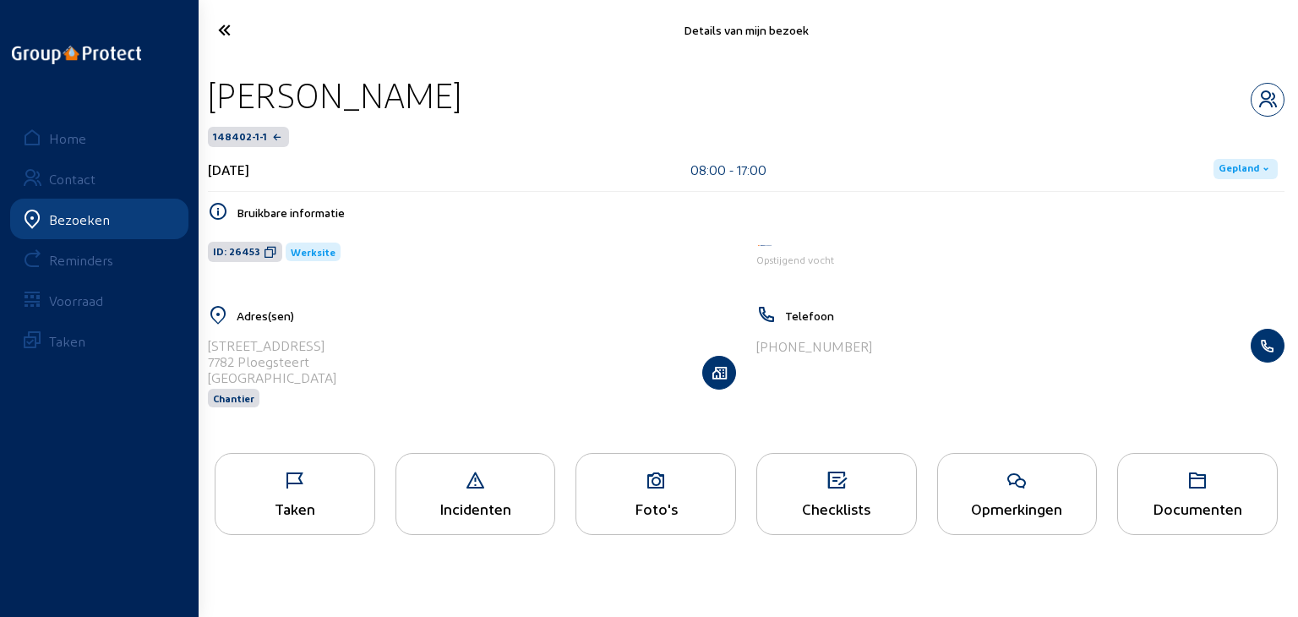
click at [216, 34] on icon at bounding box center [287, 30] width 154 height 30
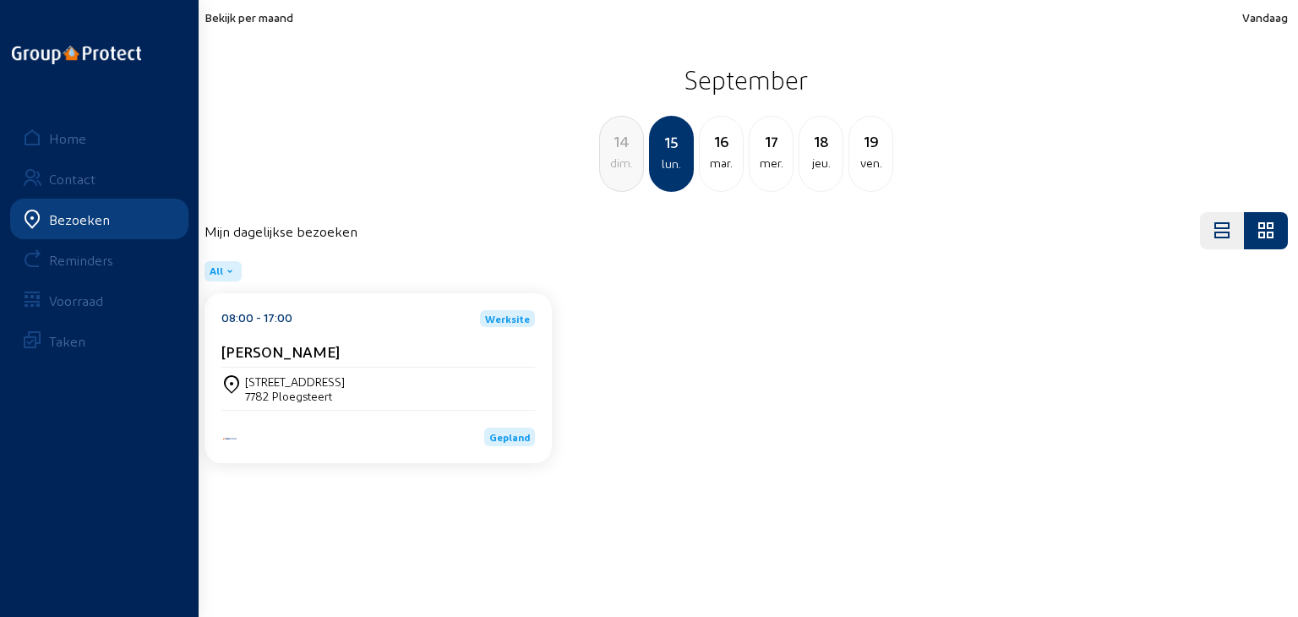
click at [229, 18] on span "Bekijk per maand" at bounding box center [249, 17] width 89 height 14
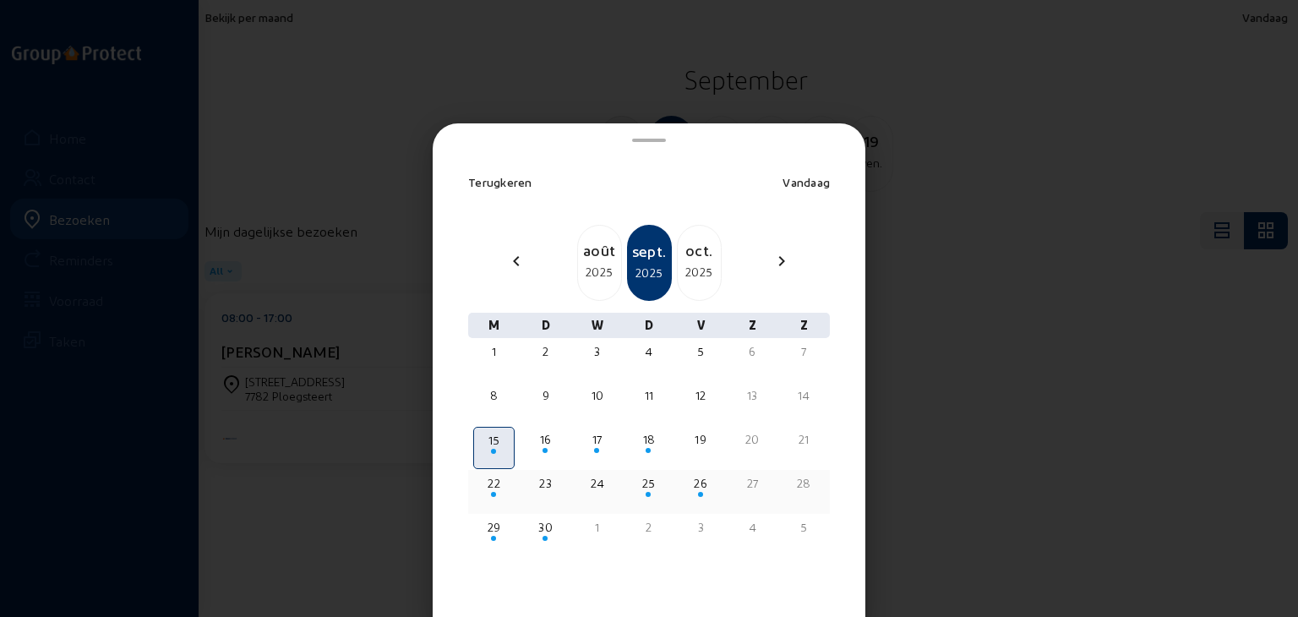
click at [490, 487] on div "22" at bounding box center [494, 483] width 38 height 17
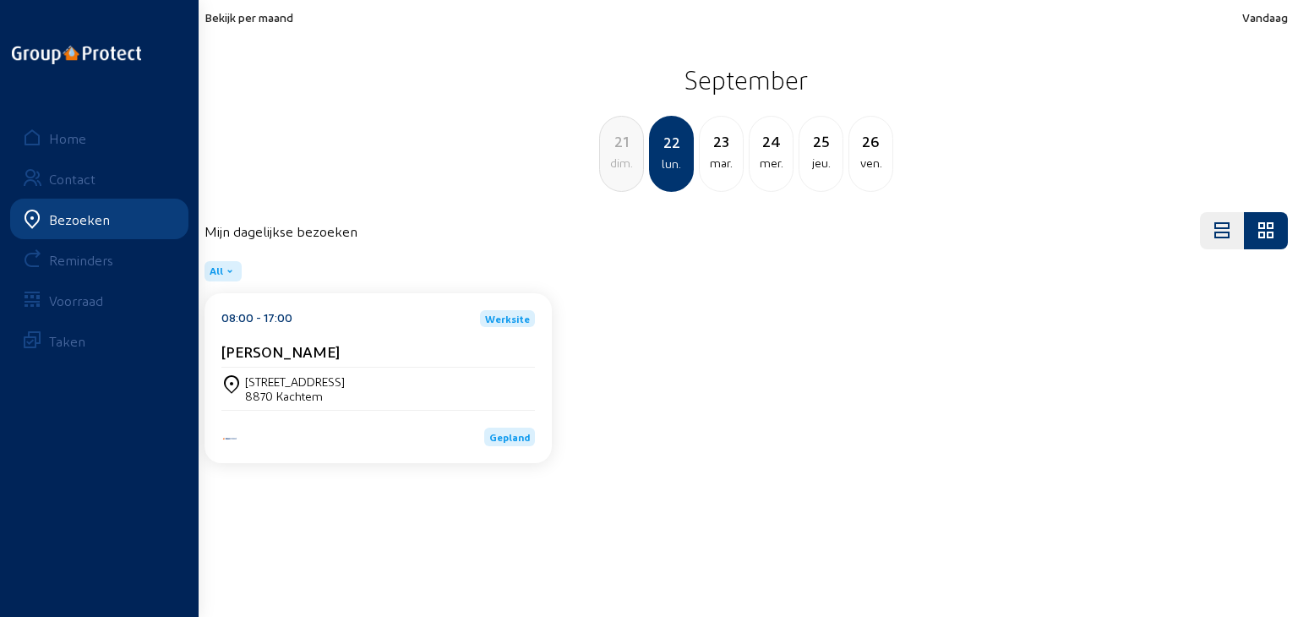
click at [247, 22] on span "Bekijk per maand" at bounding box center [249, 17] width 89 height 14
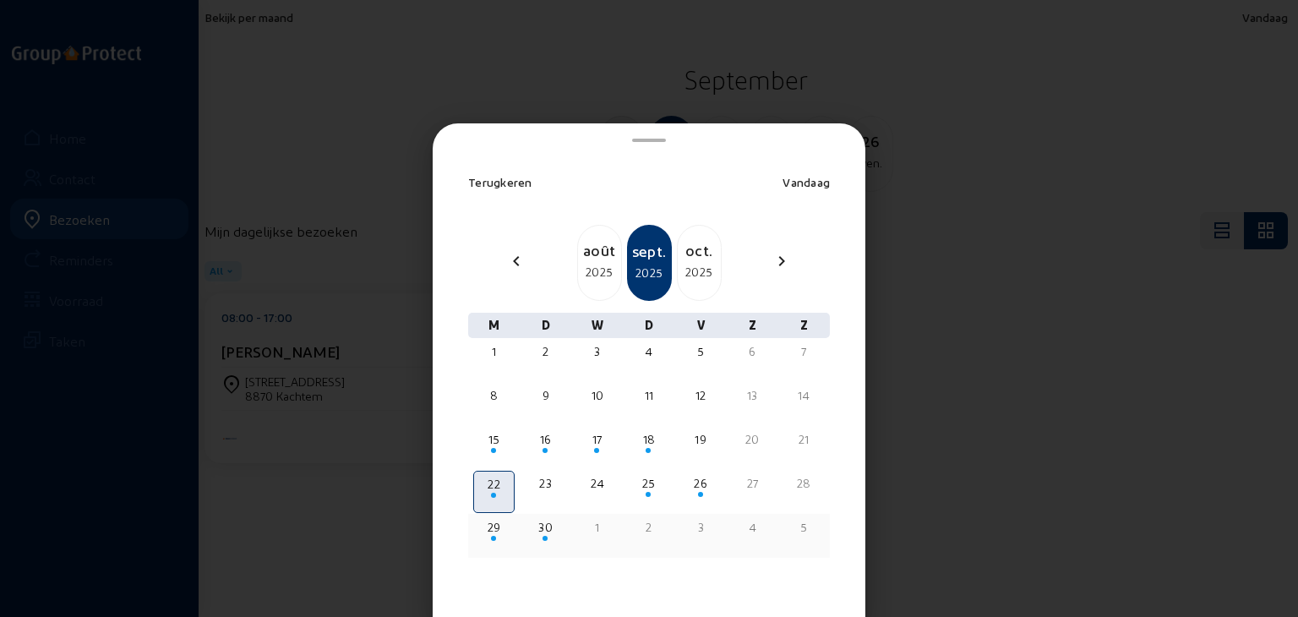
click at [490, 527] on div "29" at bounding box center [494, 527] width 38 height 17
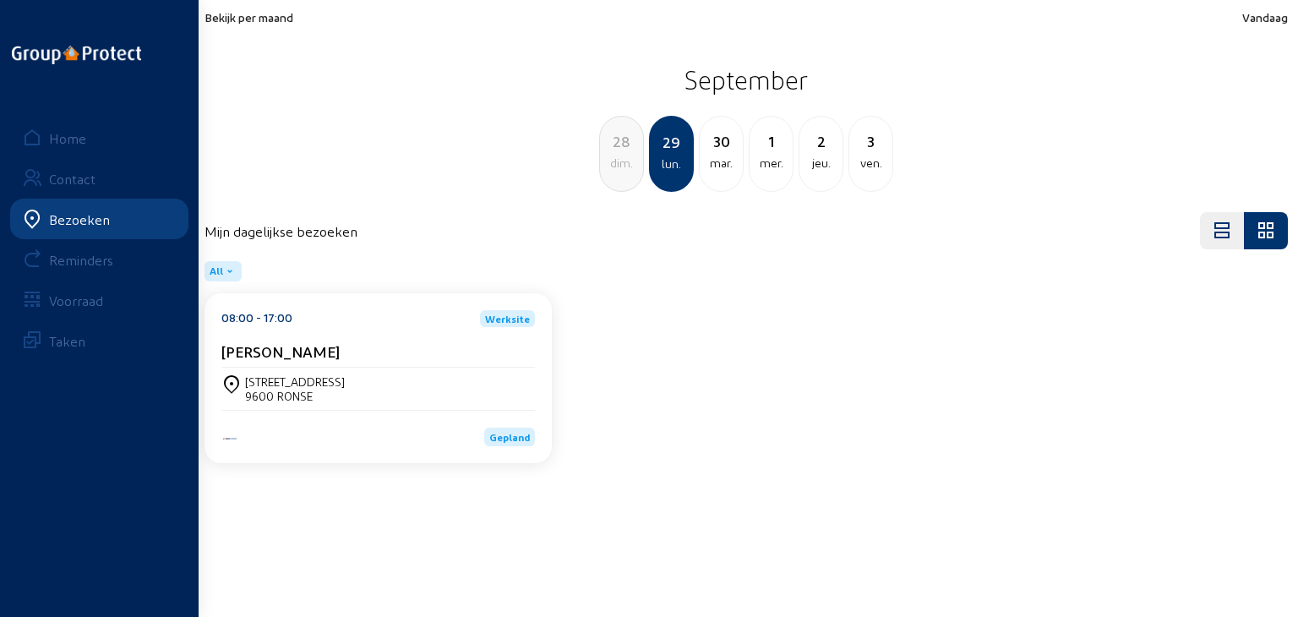
click at [250, 19] on span "Bekijk per maand" at bounding box center [249, 17] width 89 height 14
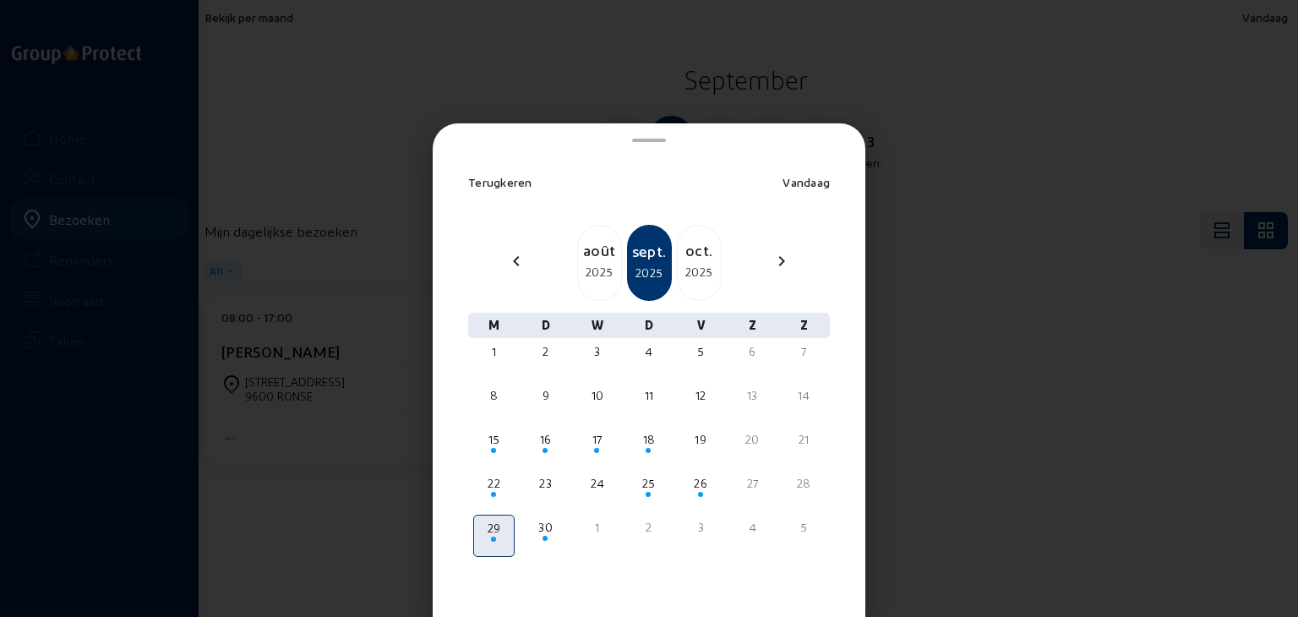
click at [691, 254] on div "oct." at bounding box center [699, 250] width 43 height 24
click at [856, 65] on div at bounding box center [649, 308] width 1298 height 617
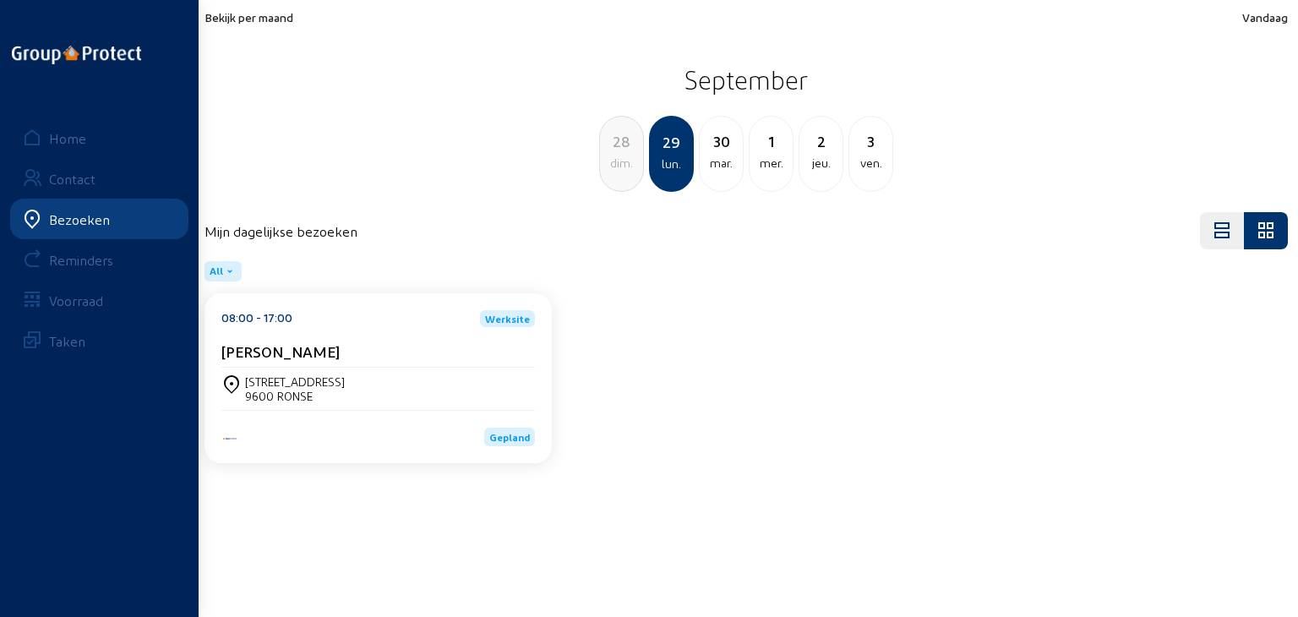
click at [257, 358] on cam-card-title "[PERSON_NAME]" at bounding box center [280, 351] width 118 height 18
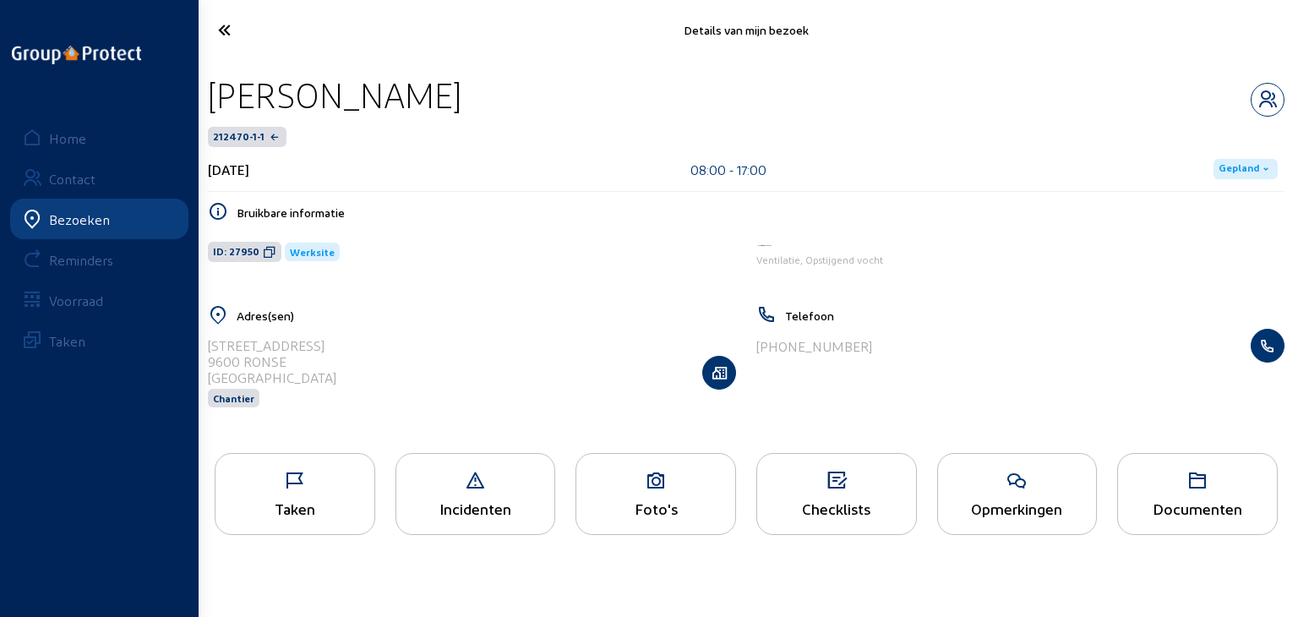
click at [297, 467] on div "Taken" at bounding box center [295, 494] width 161 height 82
